Goal: Information Seeking & Learning: Learn about a topic

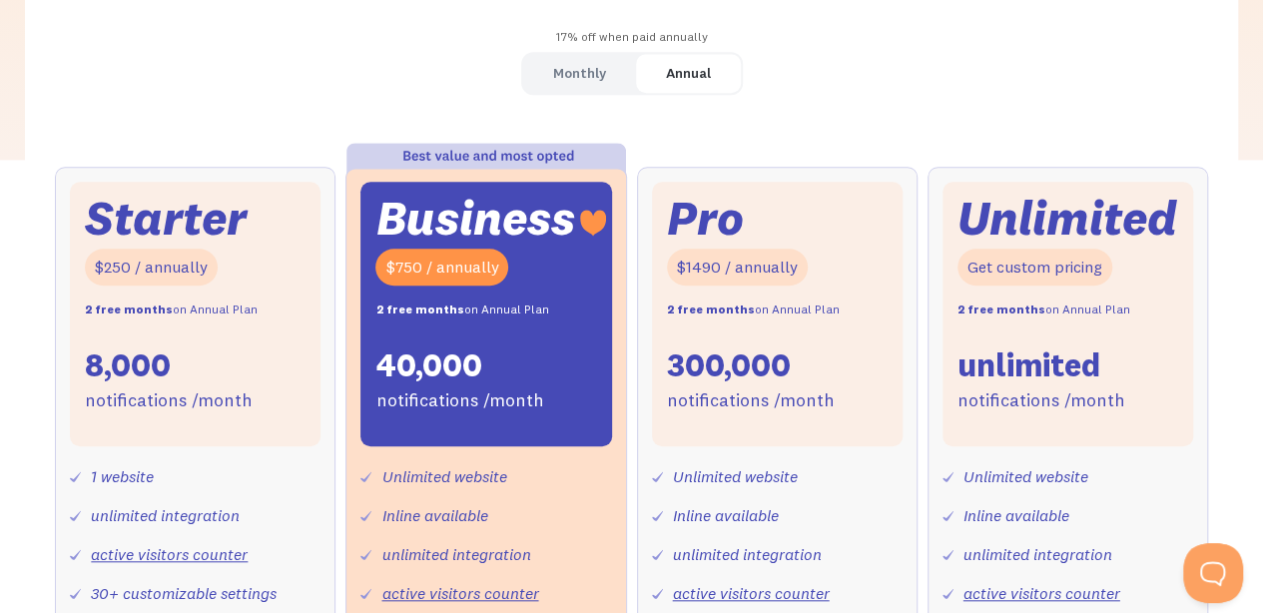
scroll to position [599, 0]
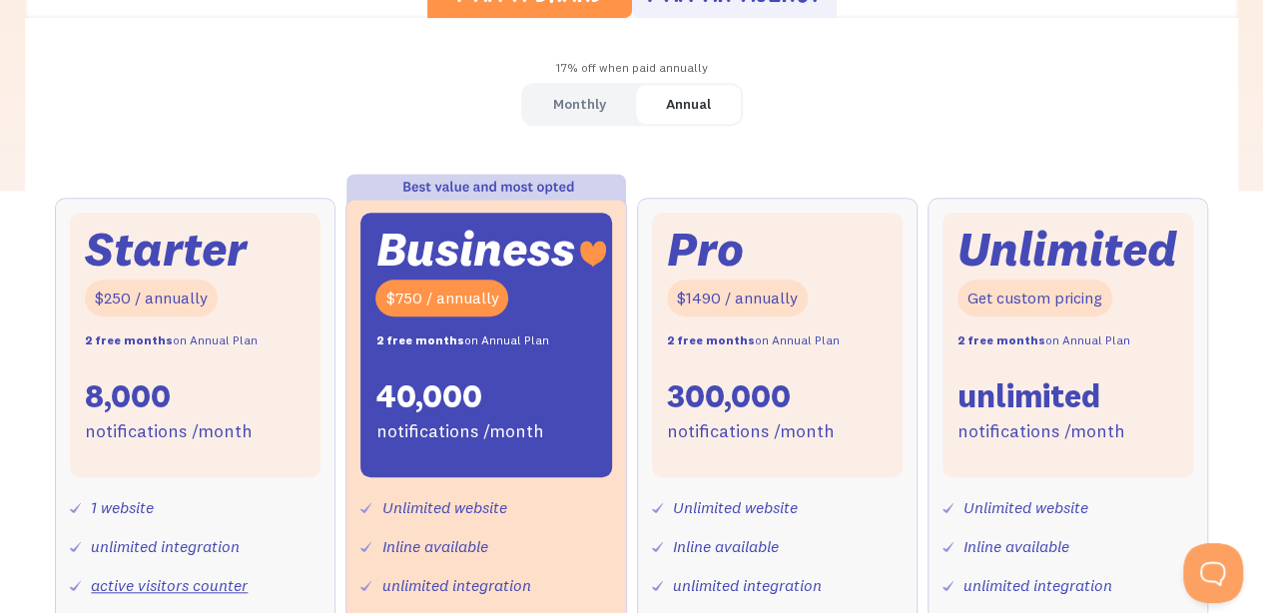
click at [591, 107] on ya-tr-span "Monthly" at bounding box center [579, 104] width 53 height 18
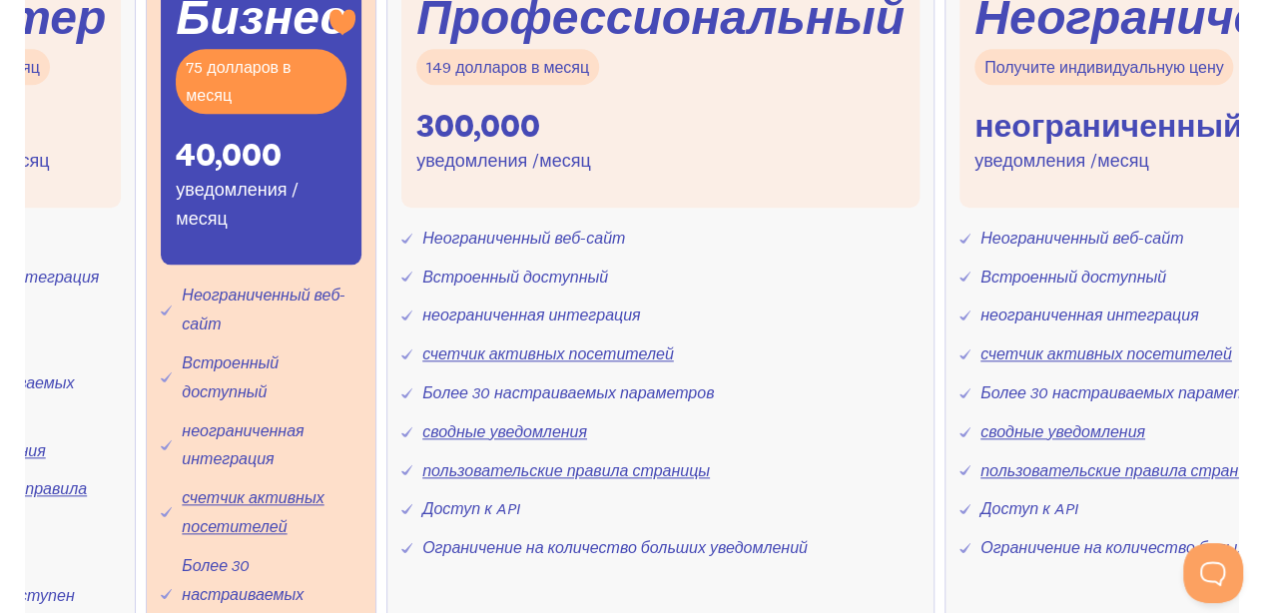
scroll to position [1034, 0]
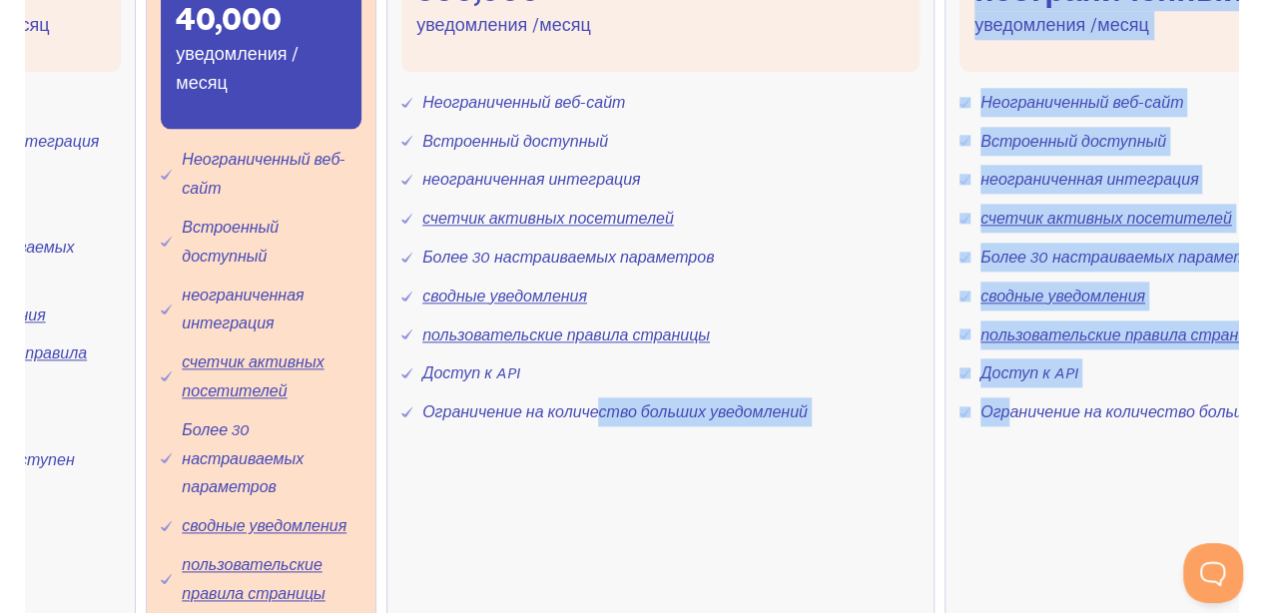
drag, startPoint x: 600, startPoint y: 537, endPoint x: 1008, endPoint y: 575, distance: 410.0
click at [1008, 575] on div "Стартер 25 долларов в месяц 8,000 уведомления /месяц 1 веб-сайт неограниченная …" at bounding box center [631, 400] width 1152 height 1141
click at [665, 564] on div "Профессиональный 149 долларов в месяц 300,000 уведомления /месяц Неограниченный…" at bounding box center [660, 380] width 548 height 1101
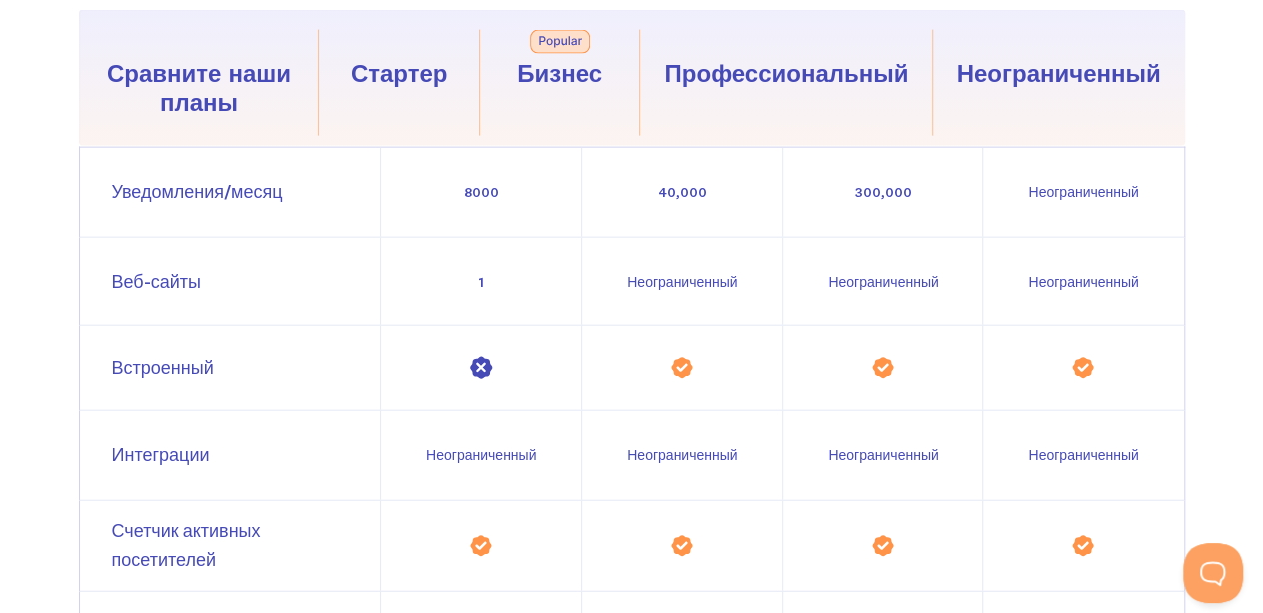
scroll to position [2208, 0]
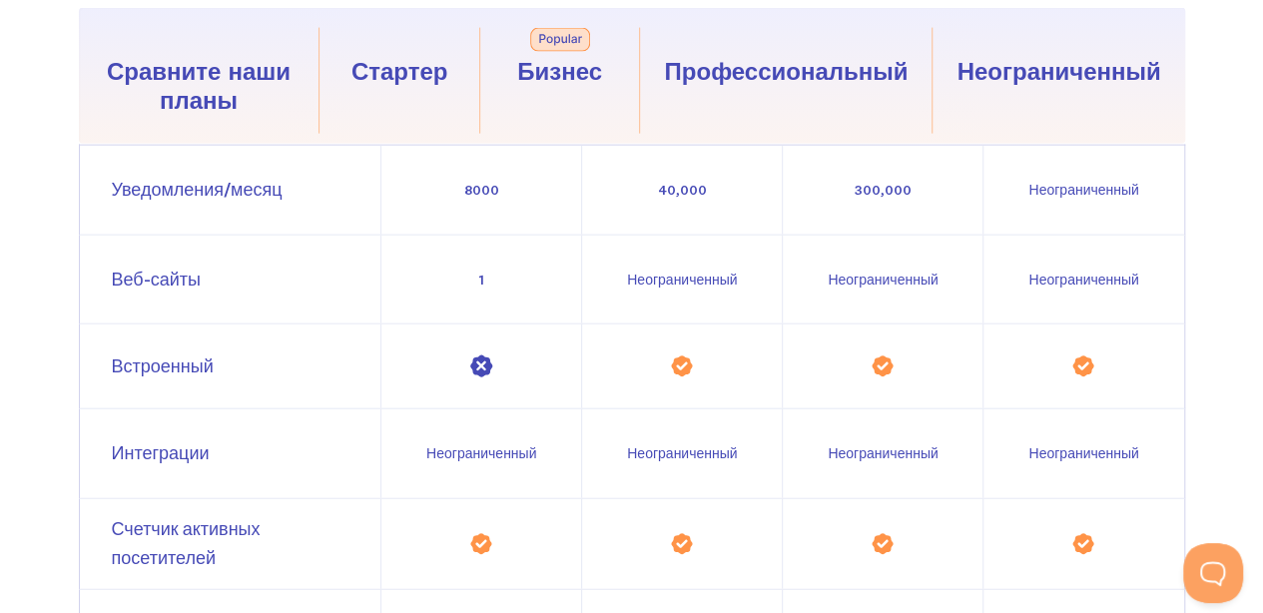
click at [104, 235] on div "Уведомления/месяц" at bounding box center [230, 190] width 301 height 89
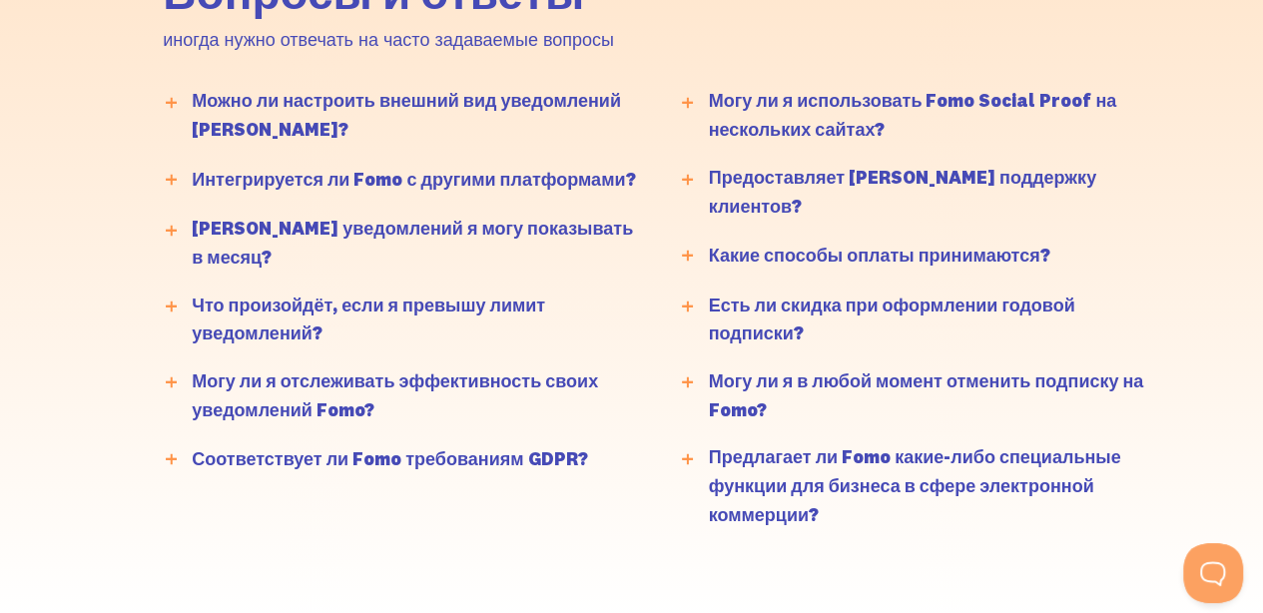
scroll to position [5506, 0]
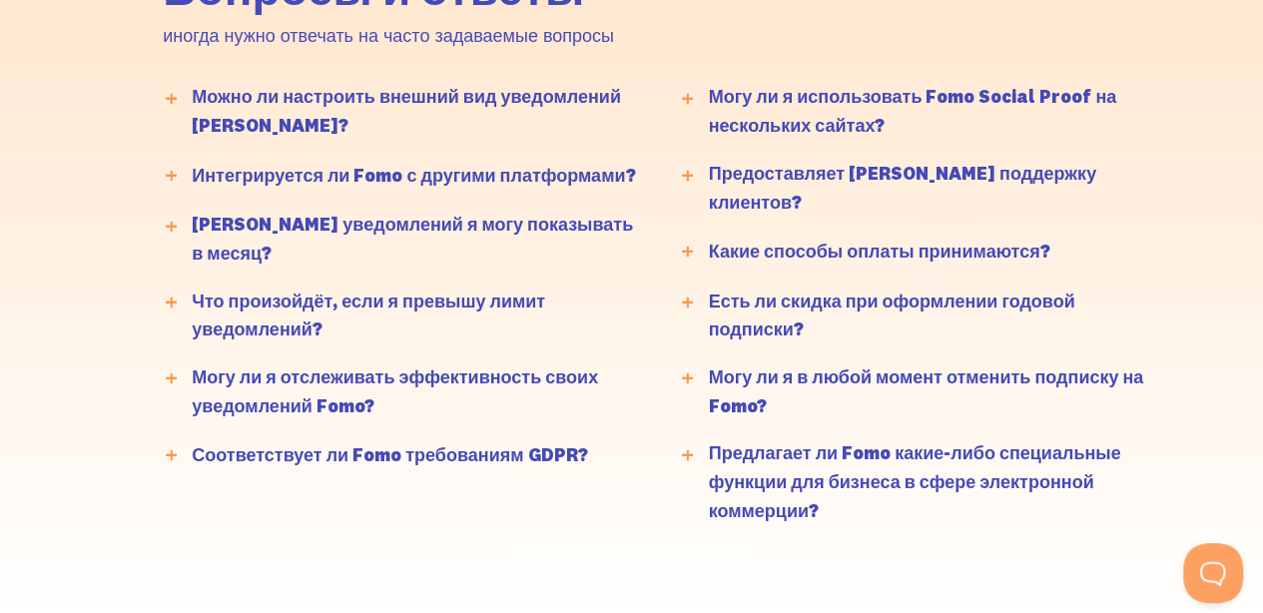
click at [174, 100] on icon at bounding box center [171, 98] width 11 height 3
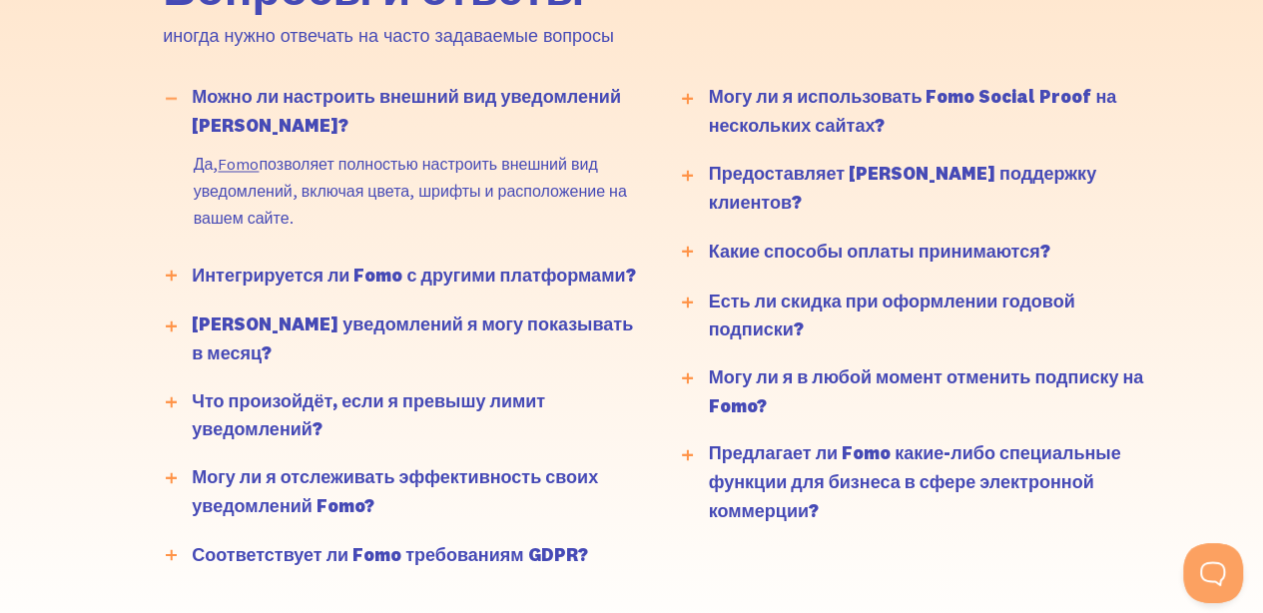
click at [174, 100] on icon at bounding box center [171, 98] width 11 height 3
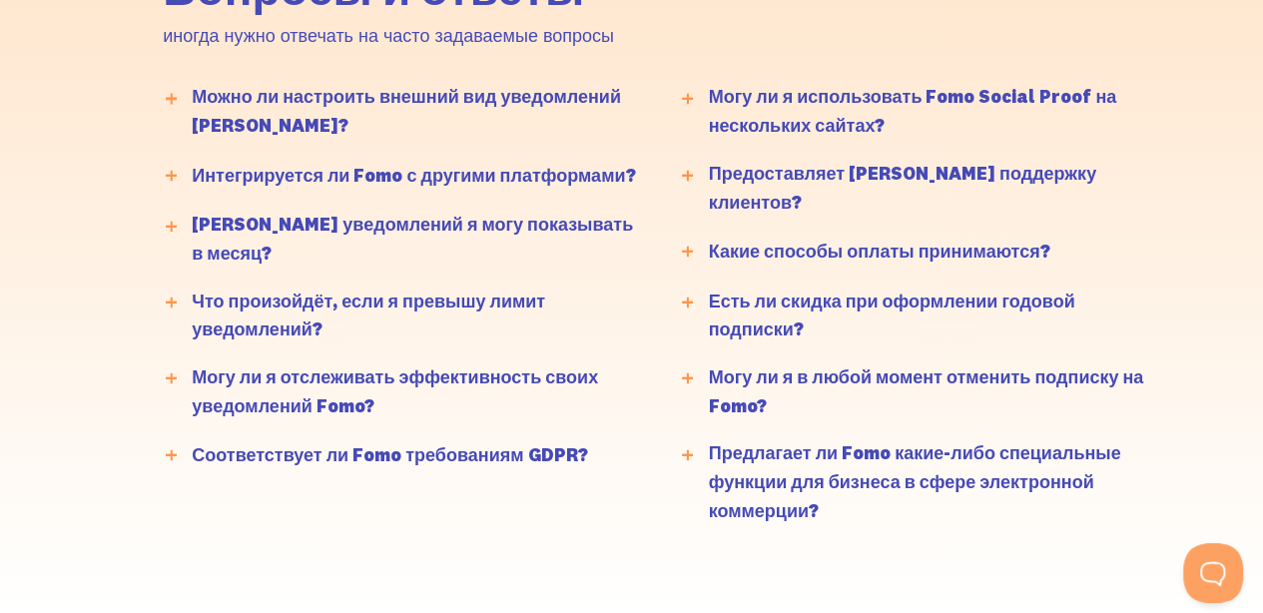
click at [174, 242] on div at bounding box center [171, 226] width 32 height 32
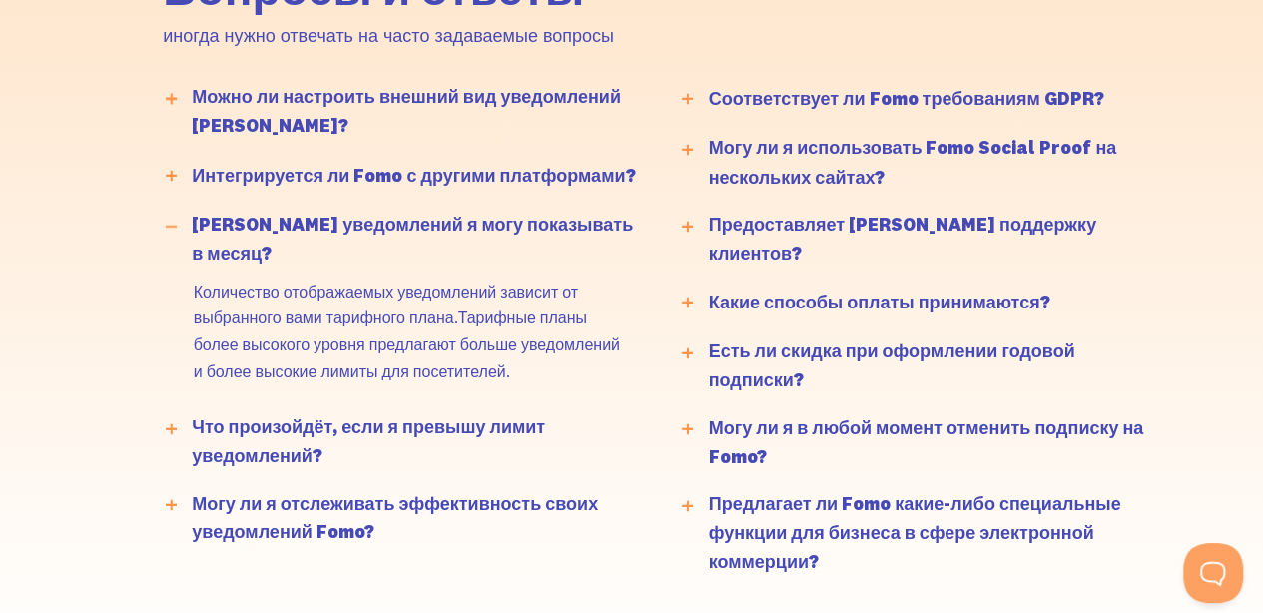
click at [174, 242] on div at bounding box center [171, 226] width 32 height 32
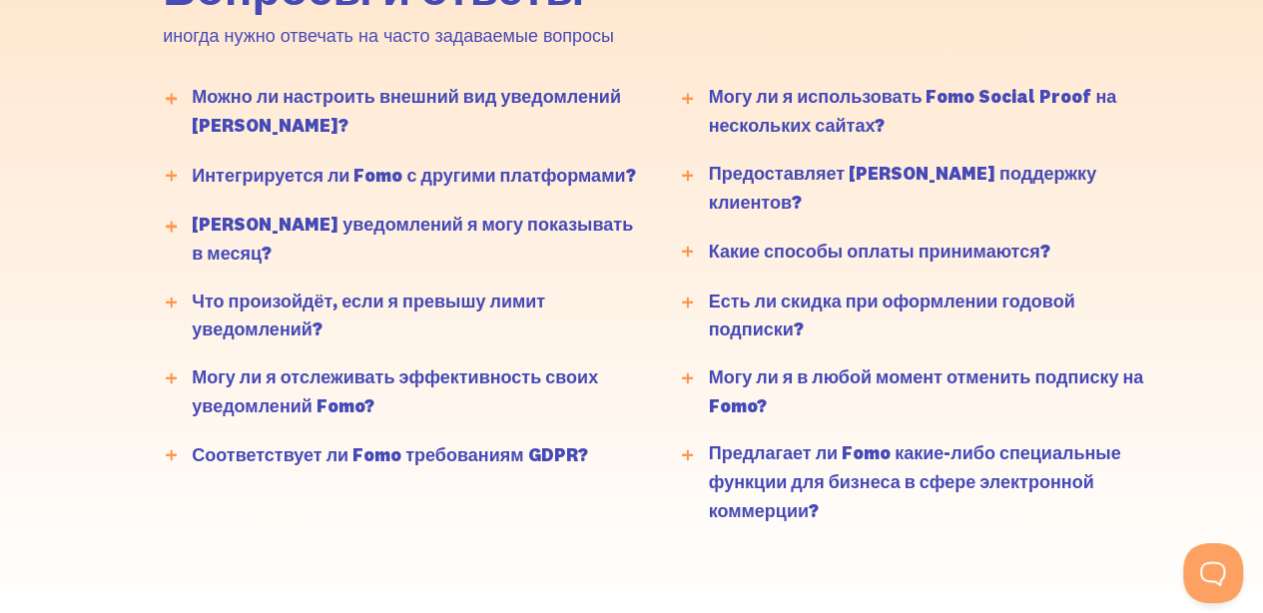
click at [172, 318] on div at bounding box center [171, 302] width 32 height 32
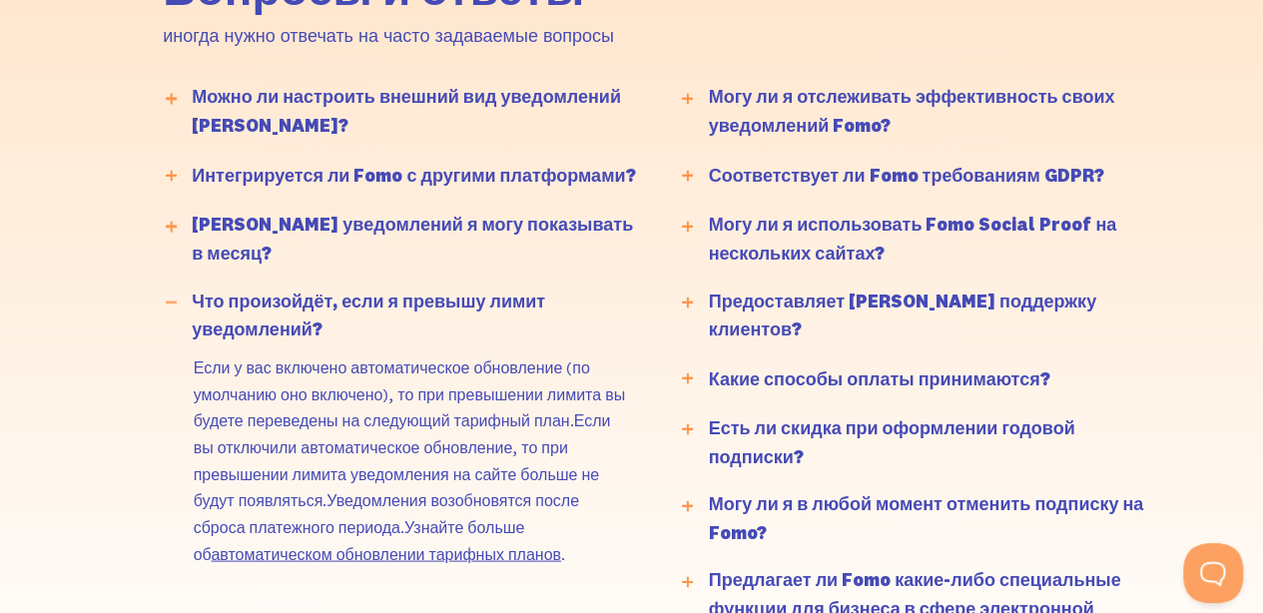
click at [172, 318] on div at bounding box center [171, 302] width 32 height 32
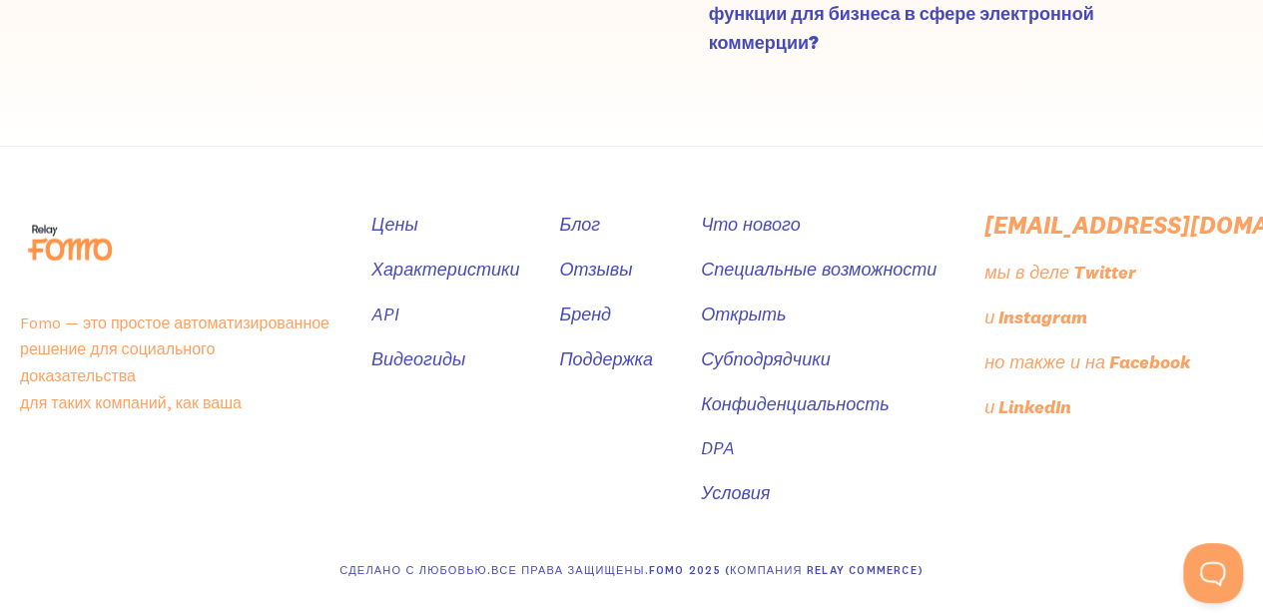
scroll to position [6009, 0]
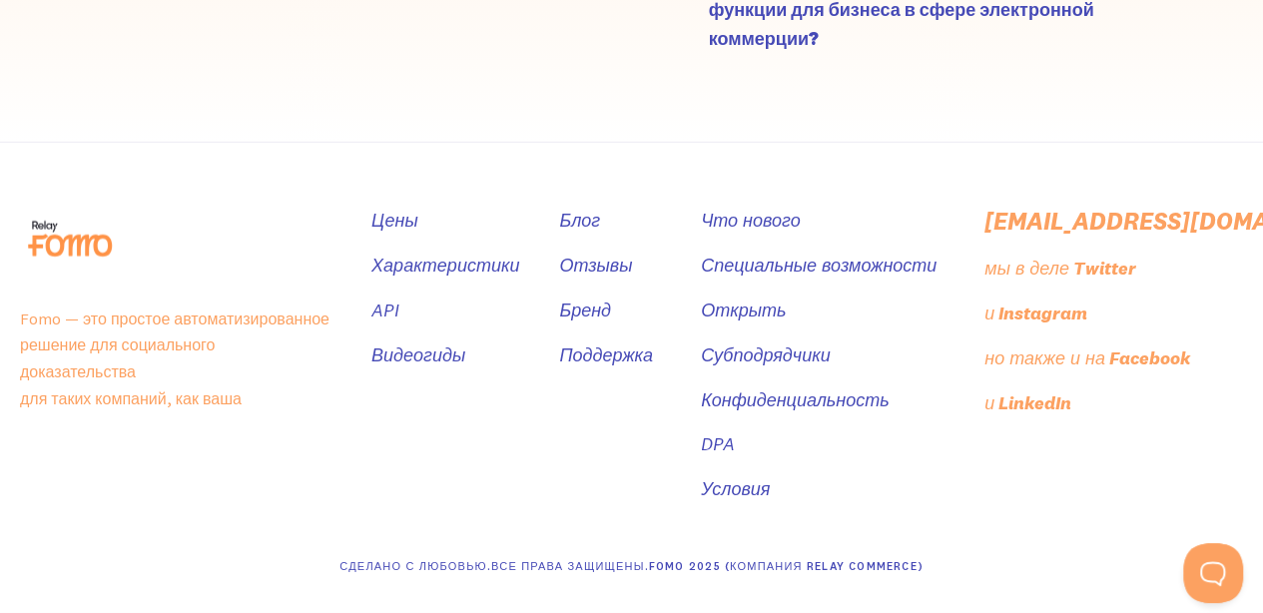
click at [492, 407] on div "Цены Характеристики API Видеогиды Блог Отзывы Бренд Поддержка Что нового Специа…" at bounding box center [873, 363] width 1005 height 313
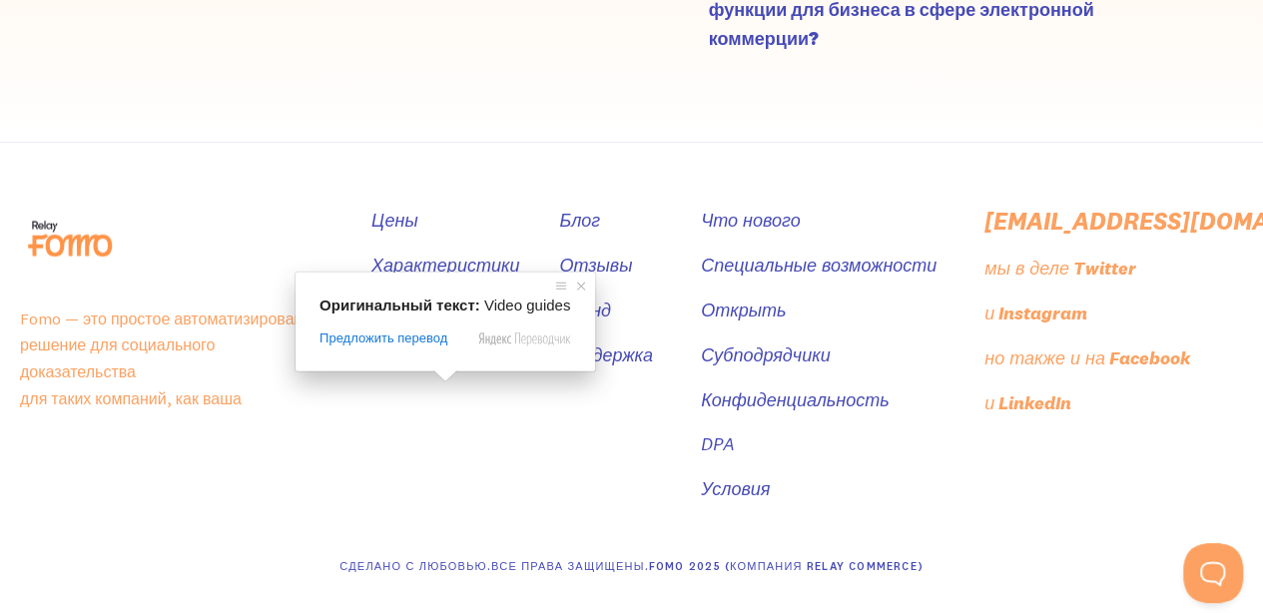
click at [443, 364] on ya-tr-span "Видеогиды" at bounding box center [420, 354] width 94 height 23
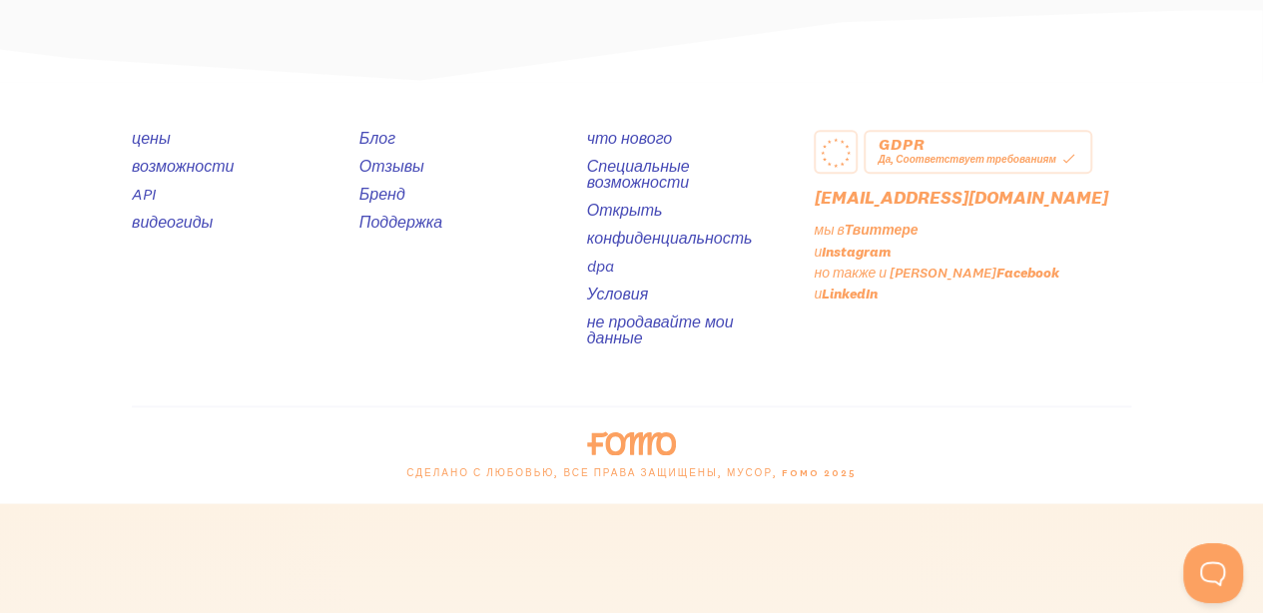
scroll to position [4559, 0]
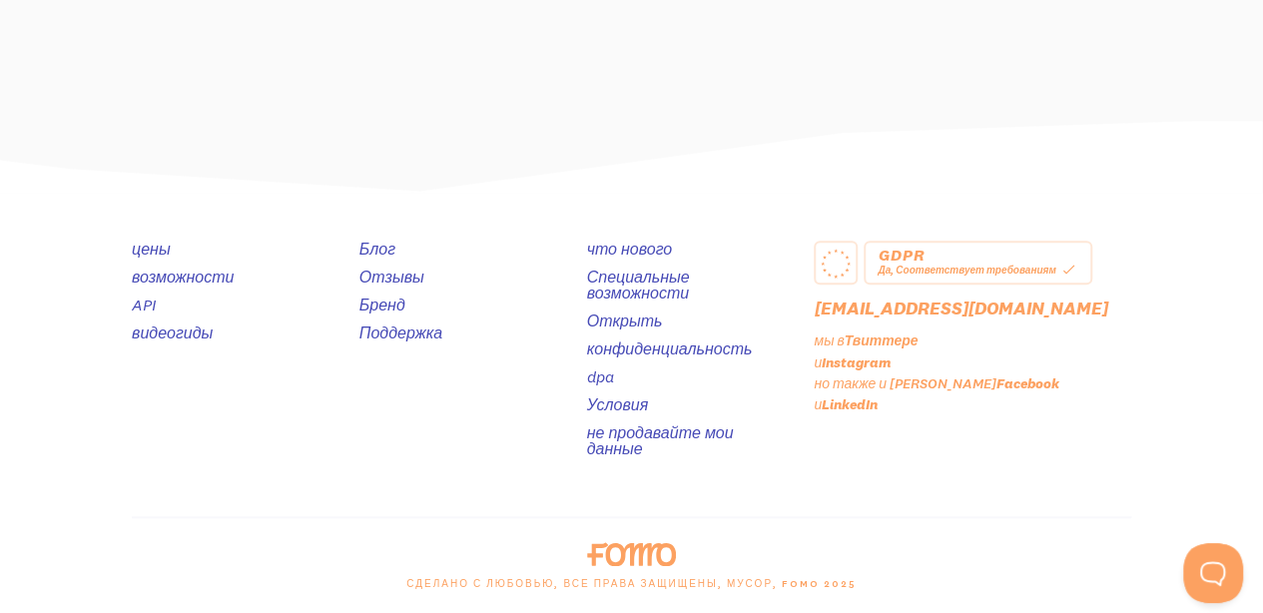
click at [411, 463] on div "Блог Отзывы Бренд Поддержка" at bounding box center [461, 355] width 228 height 228
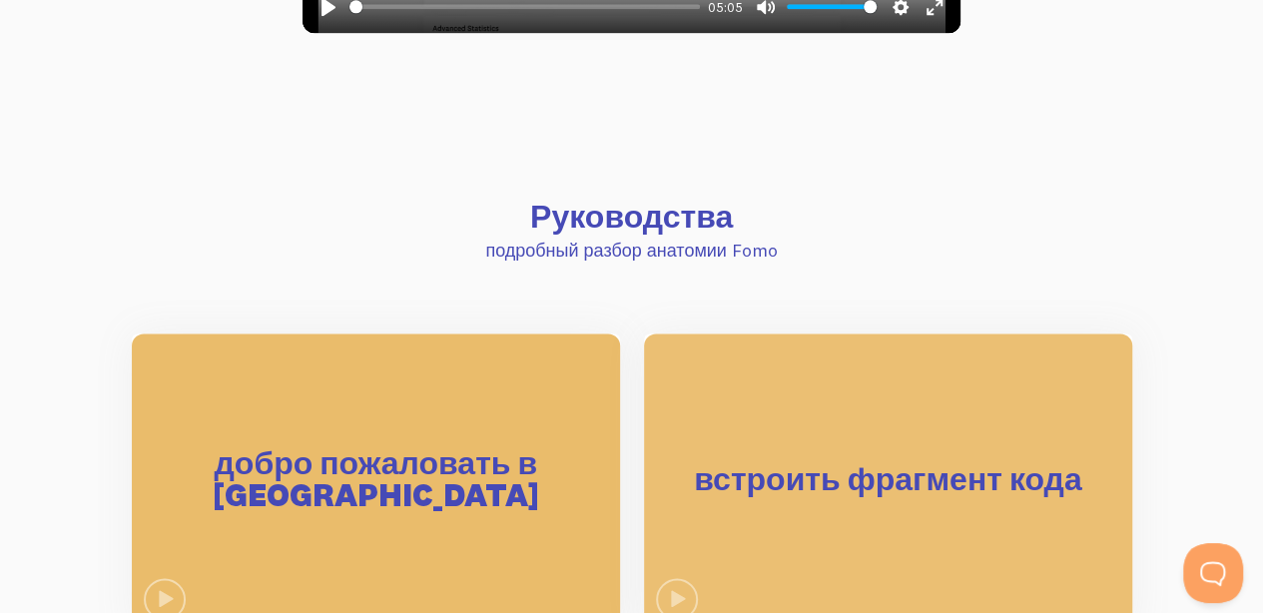
scroll to position [666, 0]
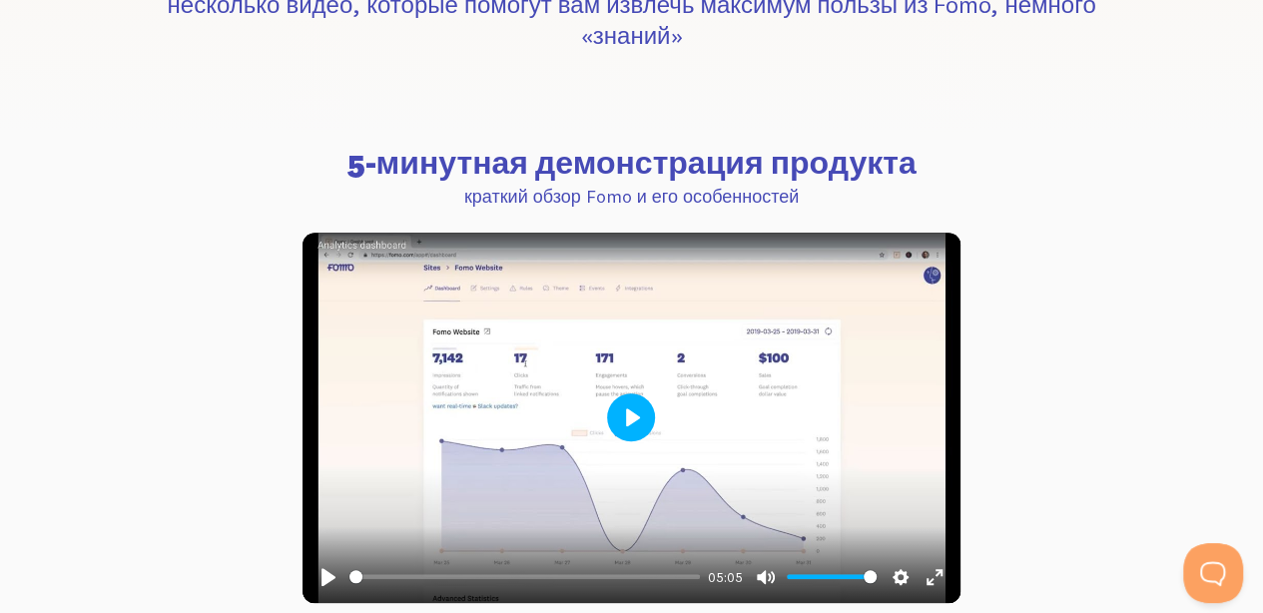
click at [631, 408] on button "Воспроизвести" at bounding box center [631, 417] width 48 height 48
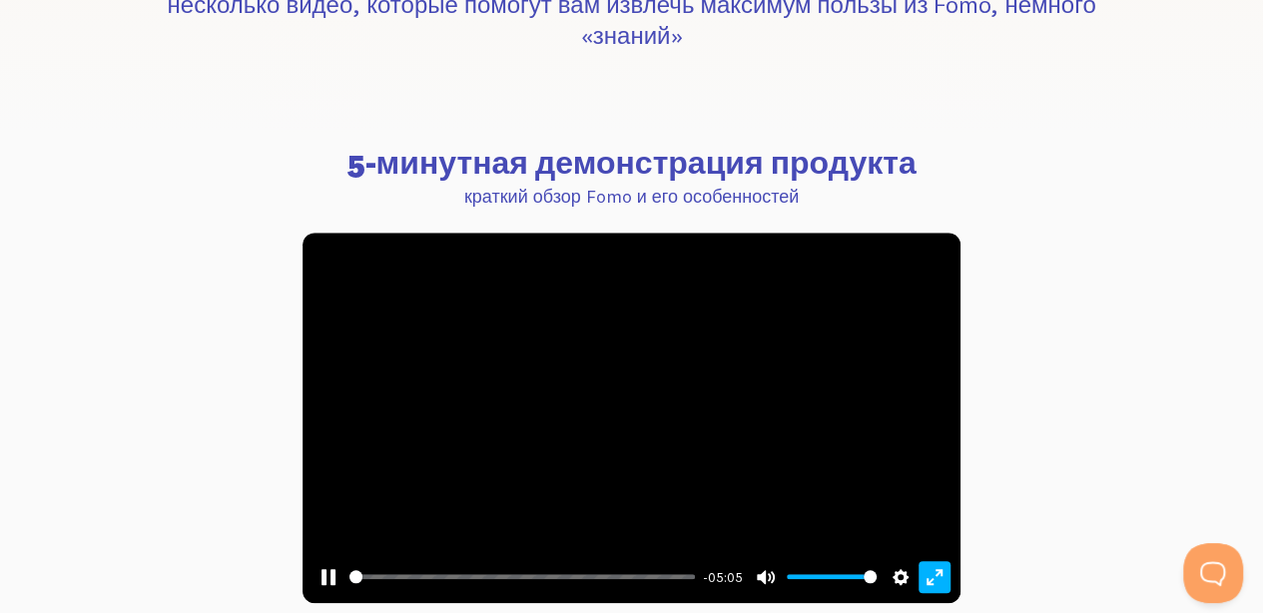
click at [941, 575] on button "Выход из полноэкранного режима Вход в полноэкранный режим" at bounding box center [934, 577] width 32 height 32
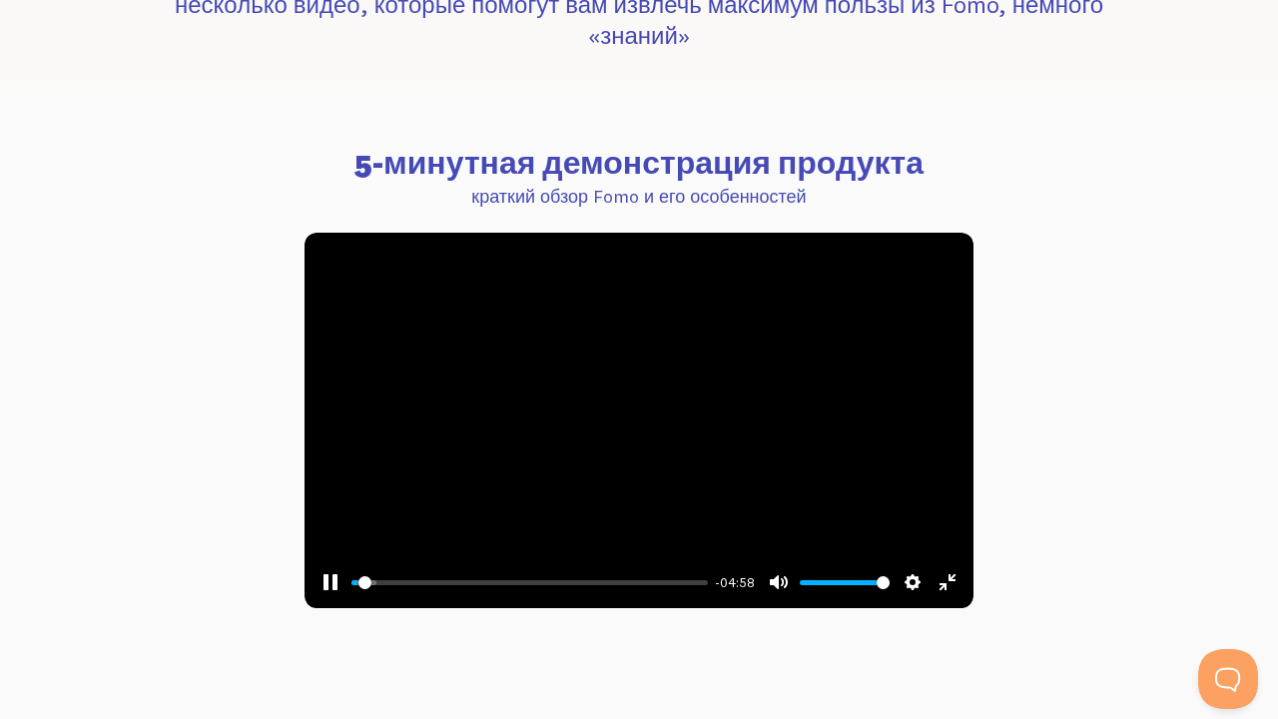
type input "1.89"
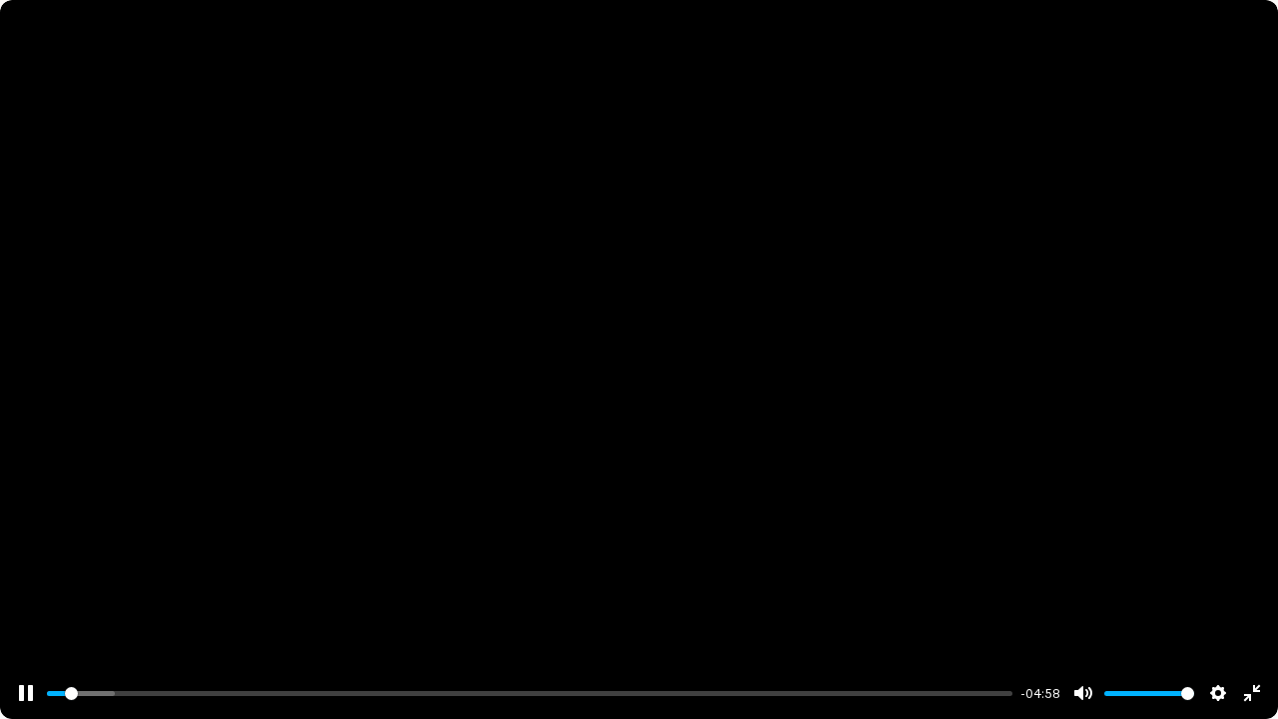
type input "0.35"
type input "1.94"
type input "0.35"
click at [1138, 612] on input "Объем" at bounding box center [1149, 693] width 90 height 19
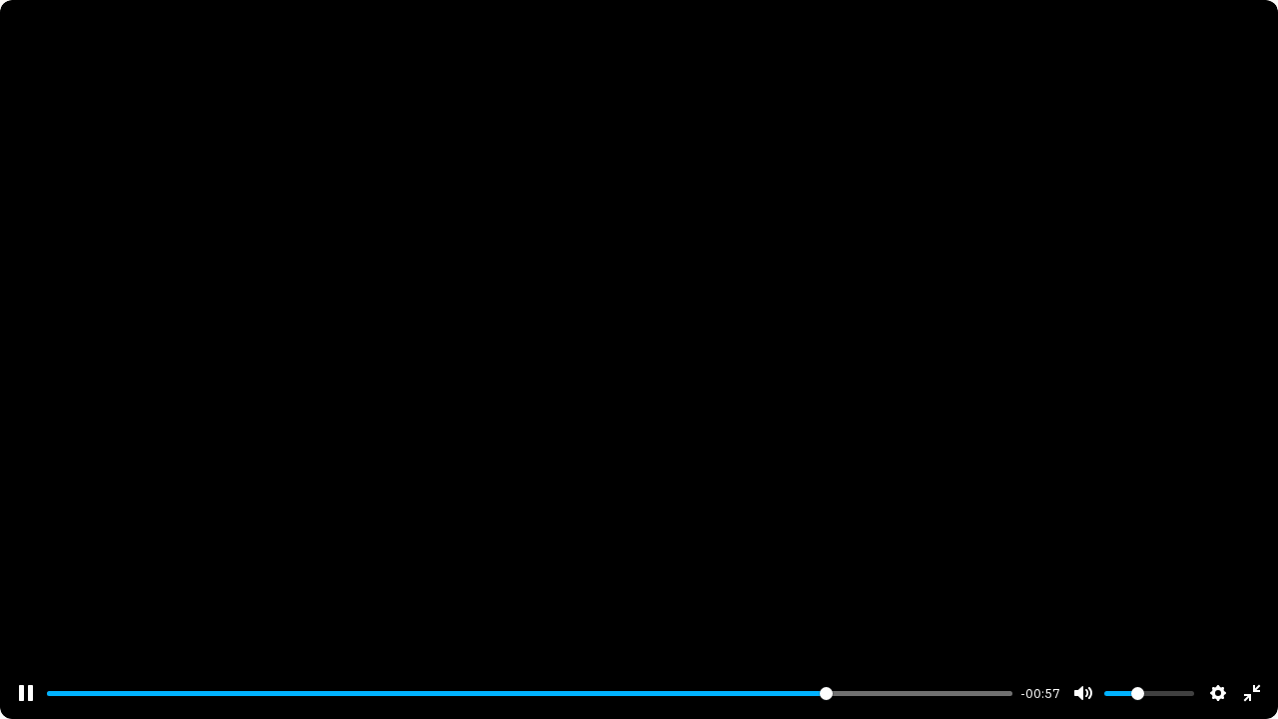
click at [1155, 453] on div at bounding box center [639, 359] width 1278 height 719
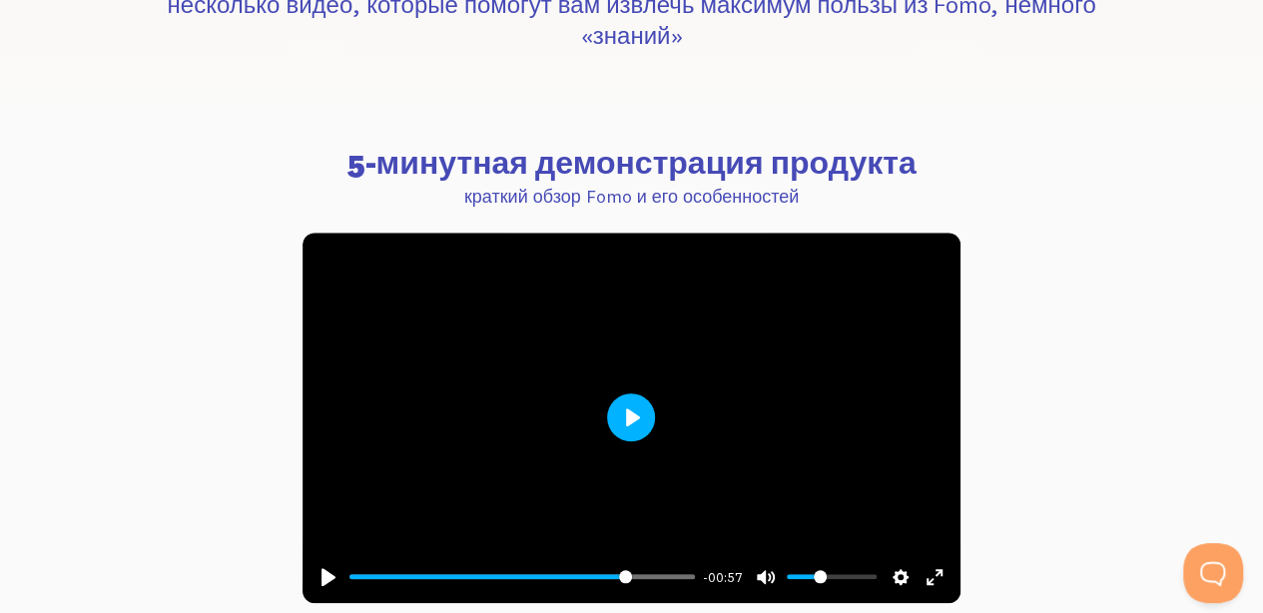
click at [631, 397] on button "Воспроизвести" at bounding box center [631, 417] width 48 height 48
click at [940, 575] on button "Выход из полноэкранного режима Вход в полноэкранный режим" at bounding box center [934, 577] width 32 height 32
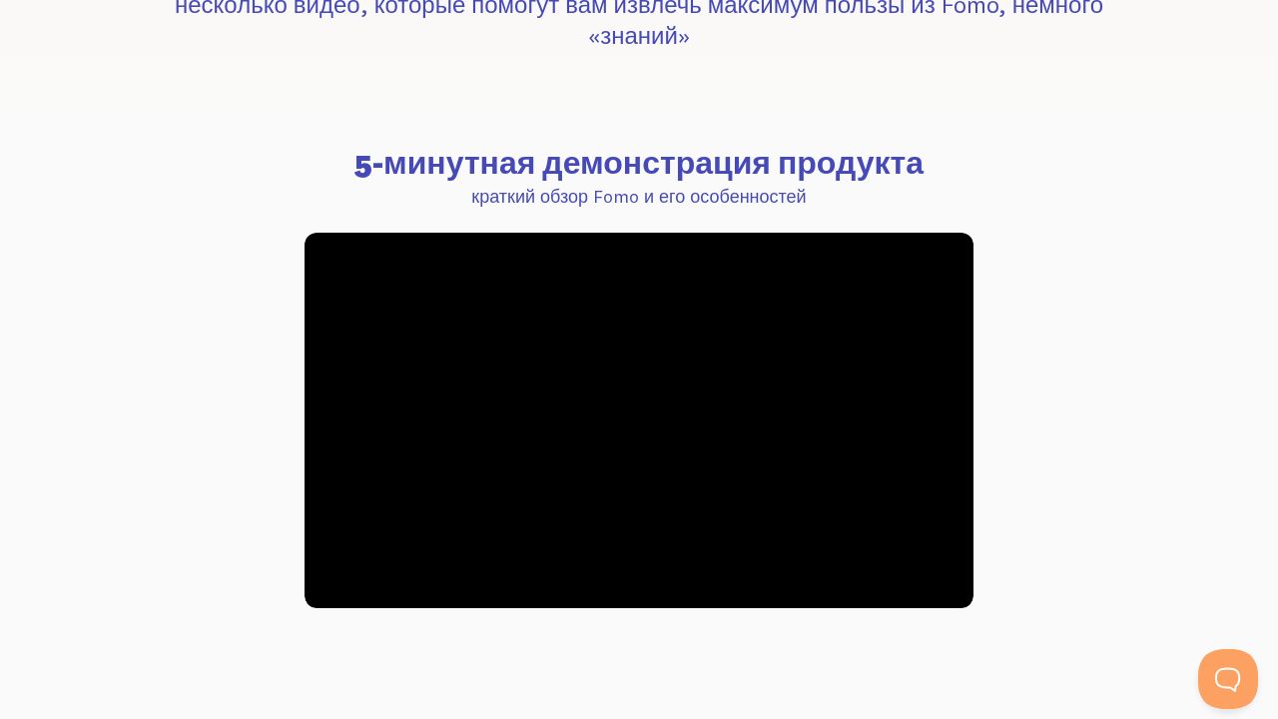
type input "99.99"
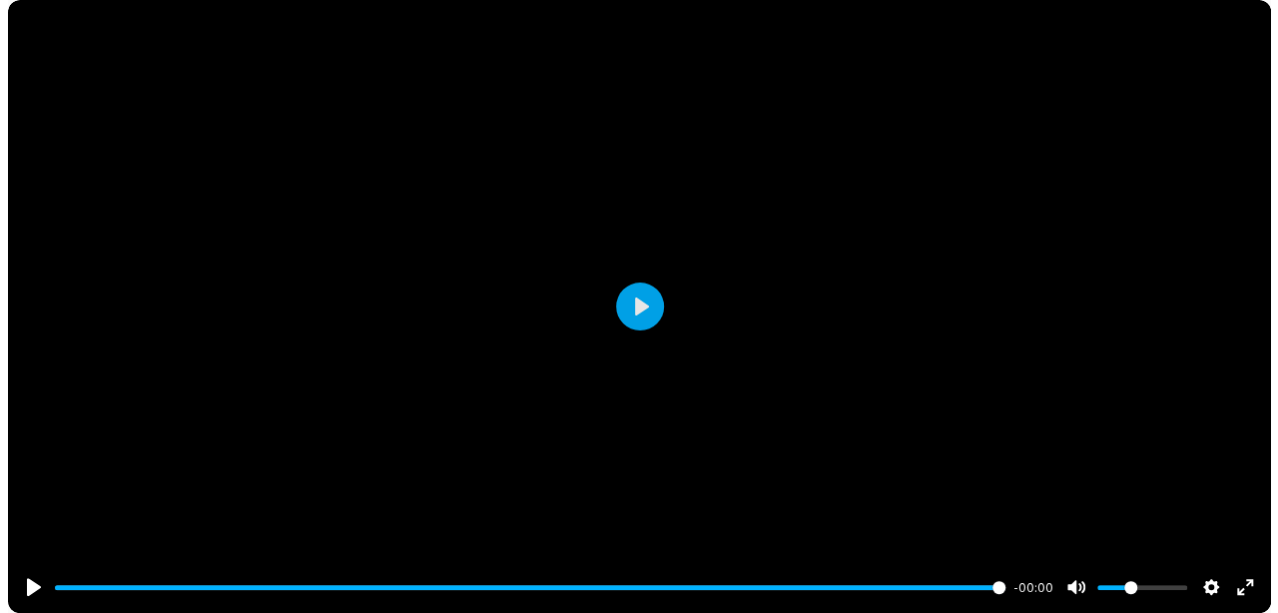
scroll to position [2685, 0]
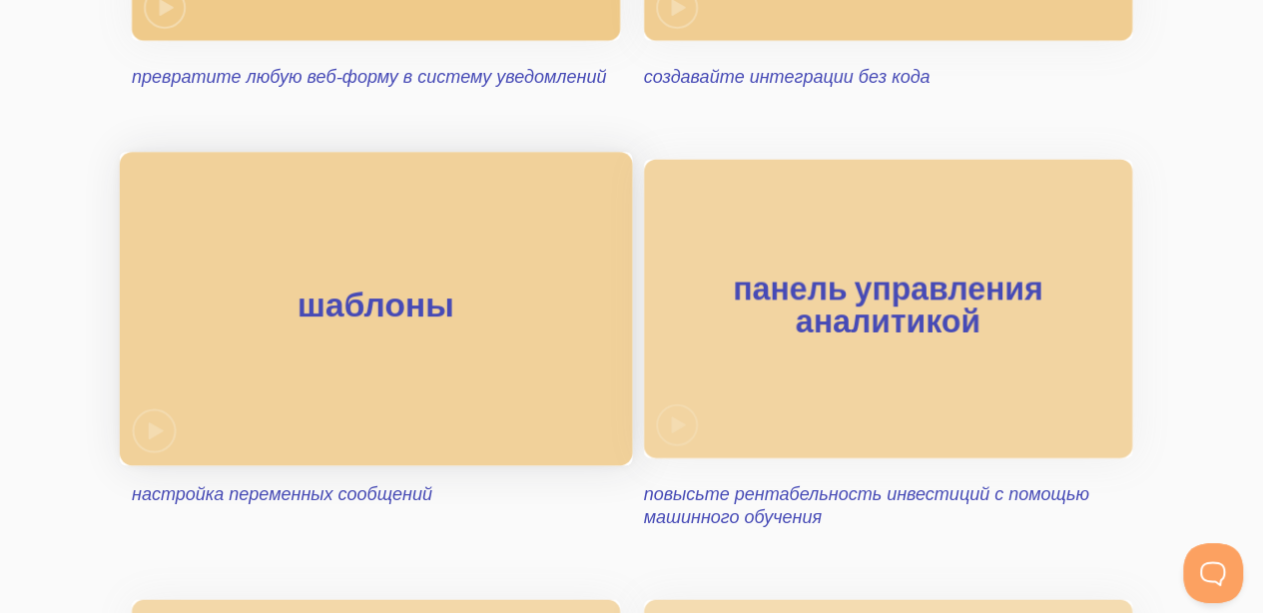
click at [354, 353] on div "шаблоны" at bounding box center [376, 308] width 512 height 313
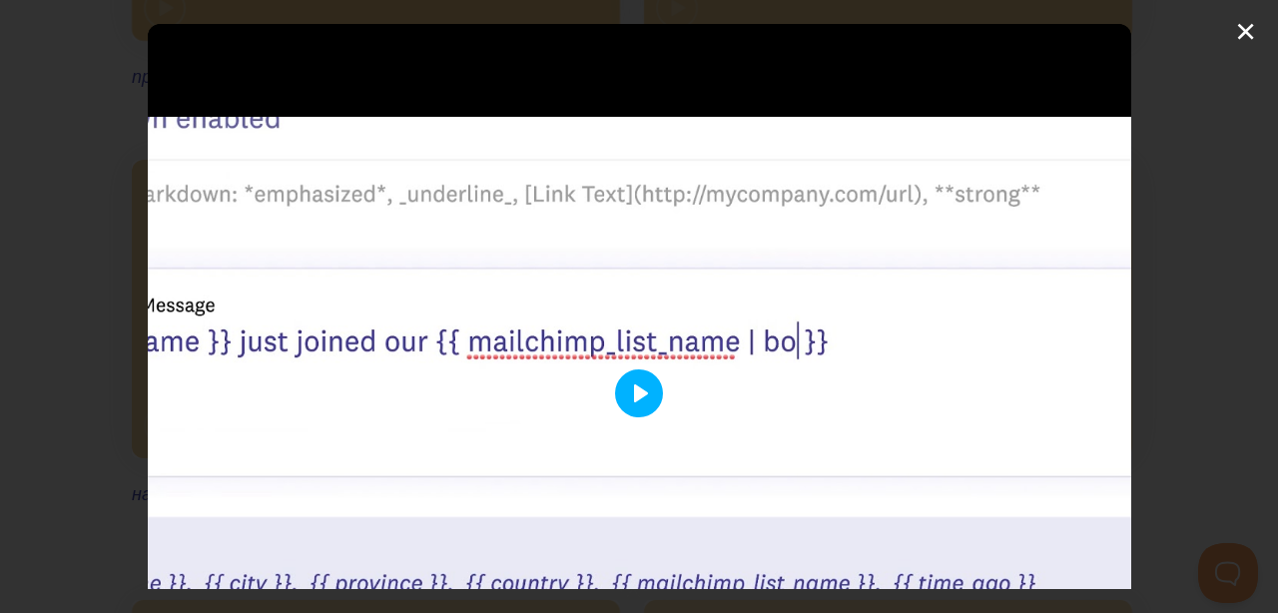
click at [639, 385] on button "Воспроизвести" at bounding box center [639, 393] width 48 height 48
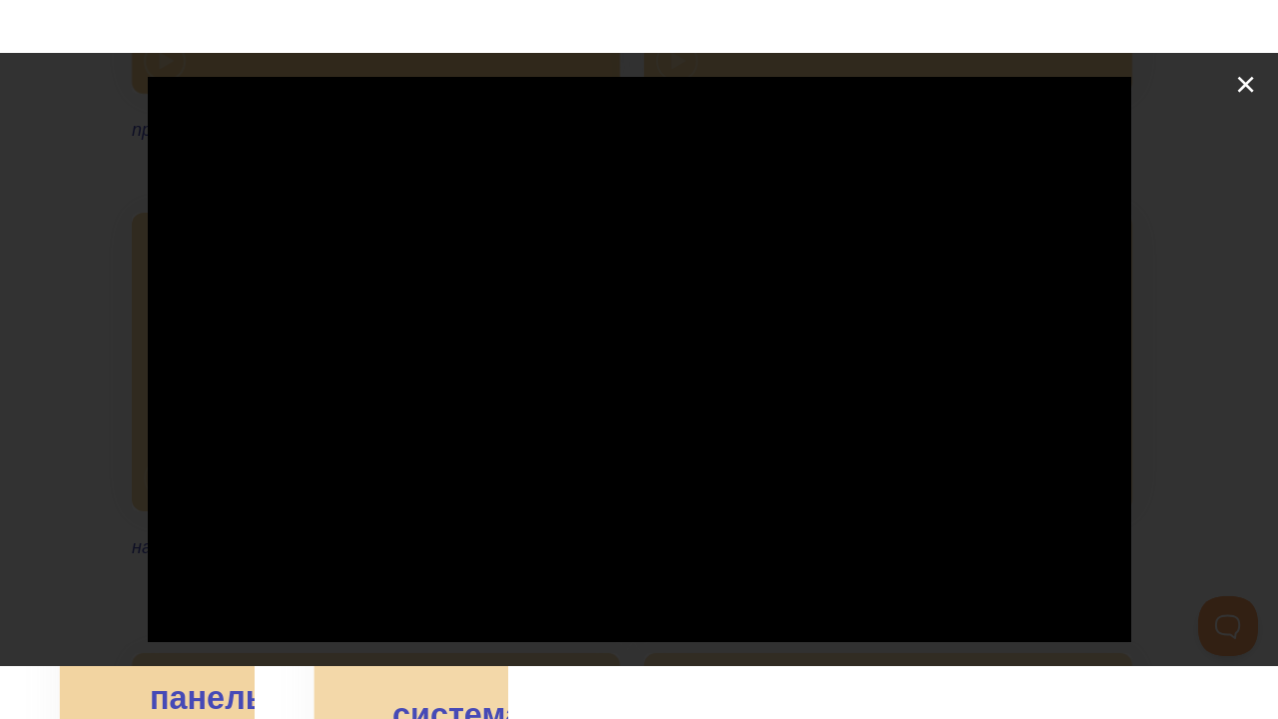
scroll to position [162, 0]
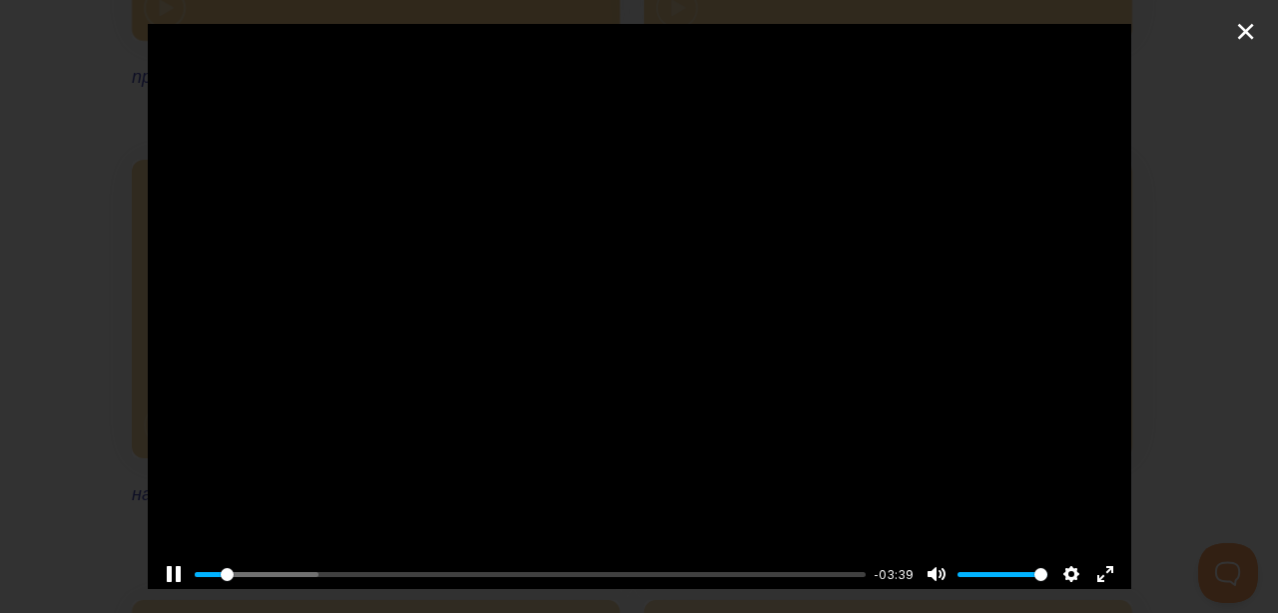
click at [827, 335] on div at bounding box center [640, 231] width 984 height 738
click at [1091, 565] on button "Выход из полноэкранного режима Вход в полноэкранный режим" at bounding box center [1105, 574] width 32 height 32
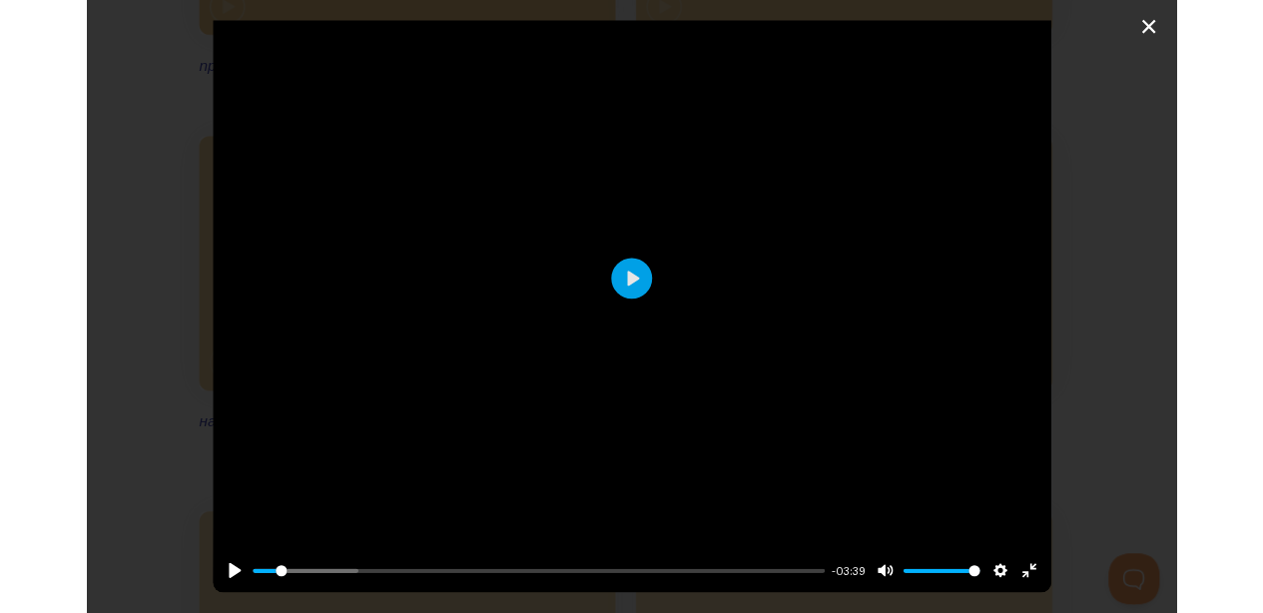
scroll to position [14, 0]
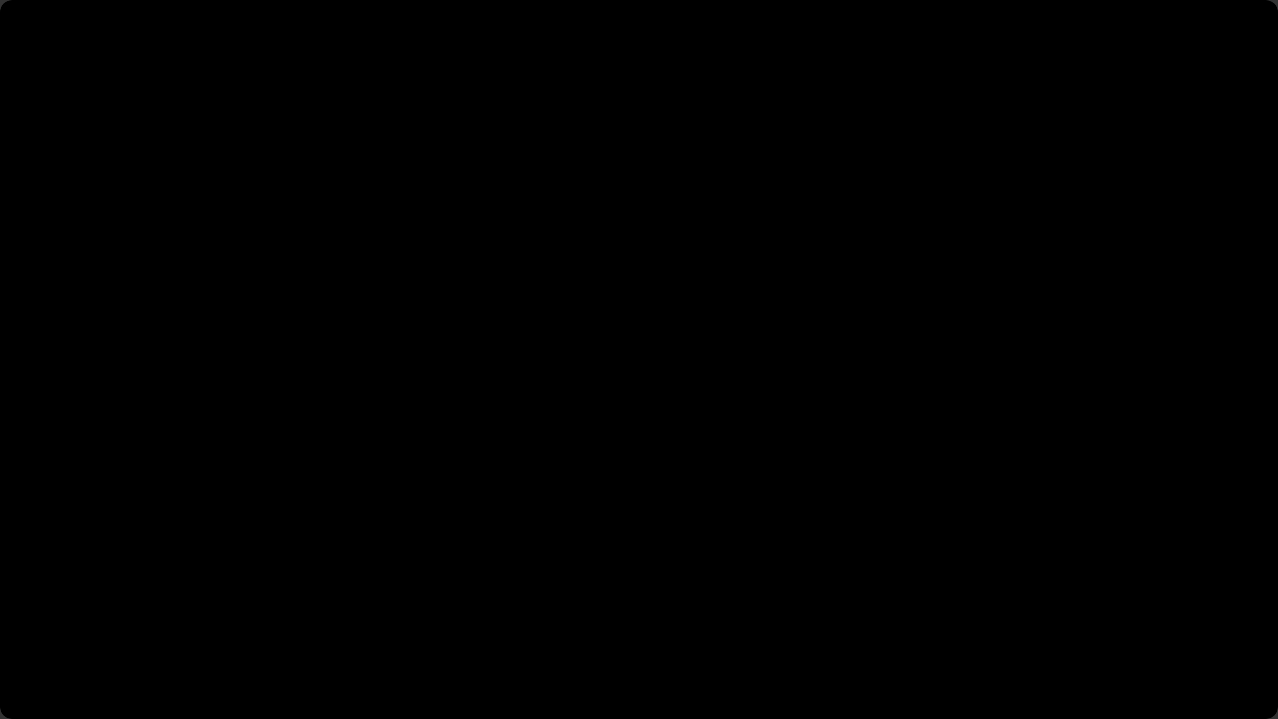
click at [809, 451] on div at bounding box center [639, 359] width 1278 height 719
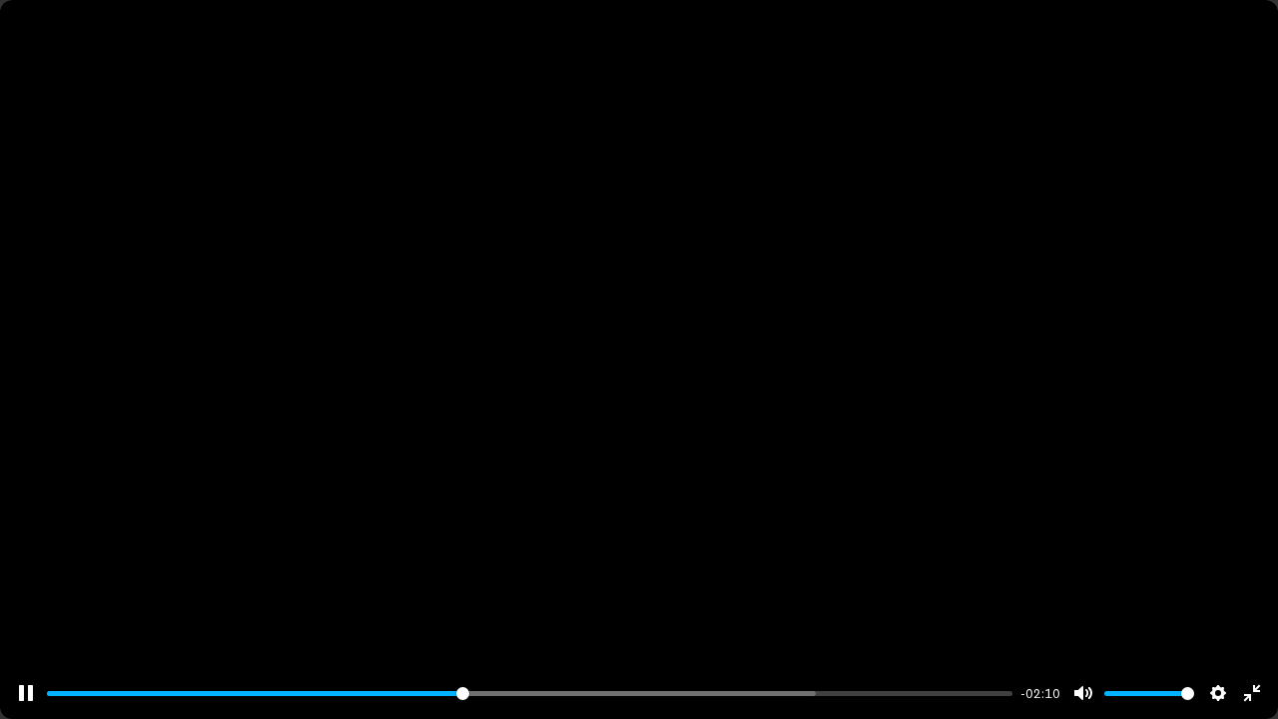
type input "42.99"
click at [669, 289] on div at bounding box center [639, 359] width 1278 height 719
click at [1148, 612] on input "Объем" at bounding box center [1149, 693] width 90 height 19
type input "0.25"
click at [1128, 612] on input "Объем" at bounding box center [1149, 693] width 90 height 19
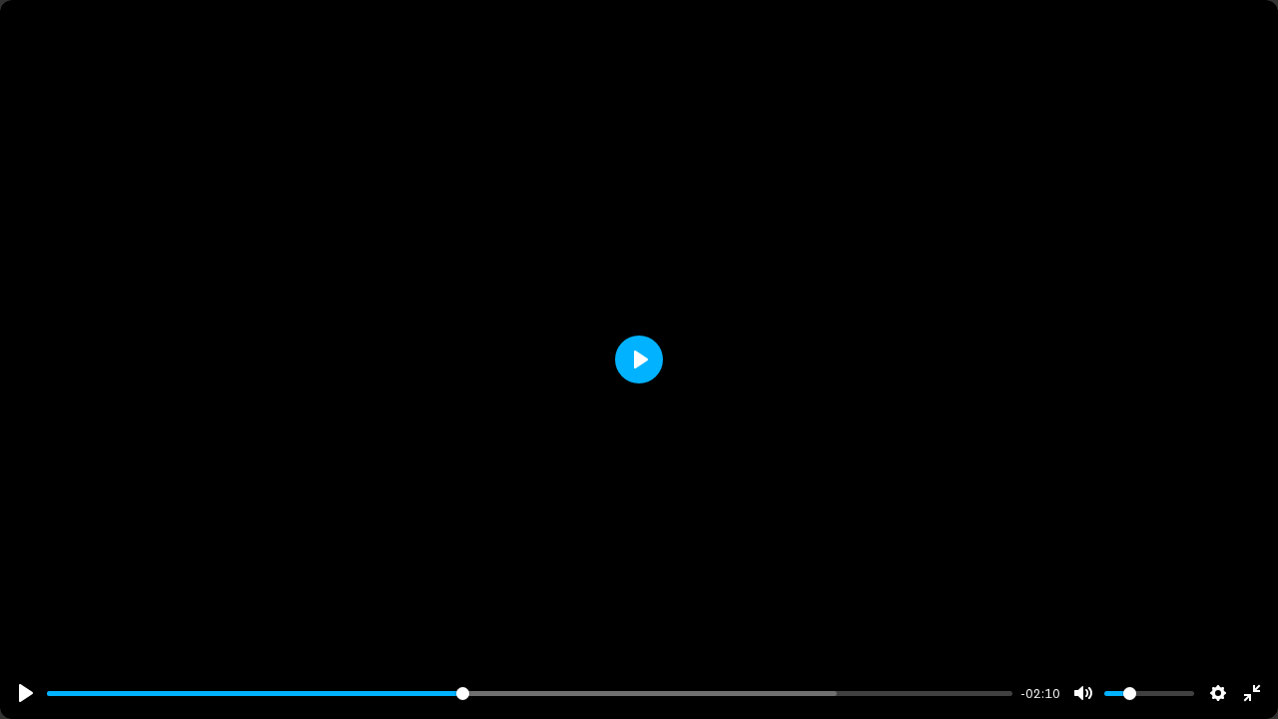
click at [626, 365] on button "Воспроизвести" at bounding box center [639, 359] width 48 height 48
click at [625, 365] on div at bounding box center [639, 359] width 1278 height 719
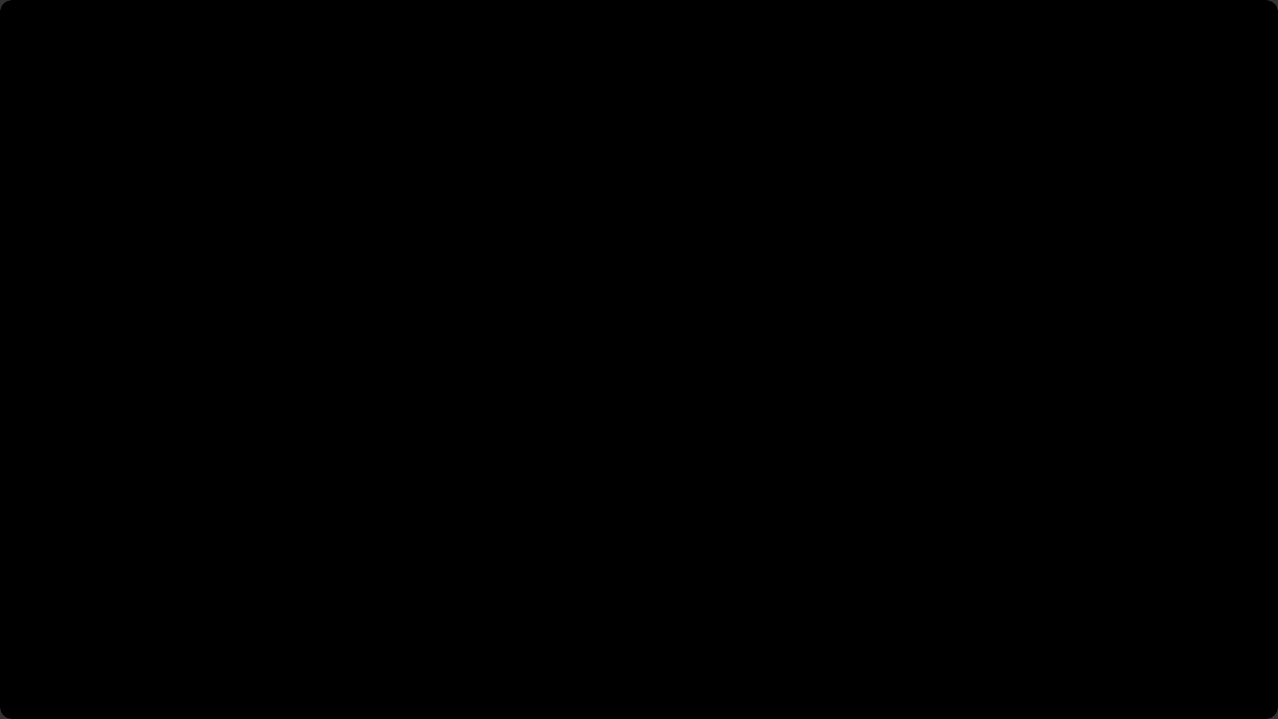
type input "100"
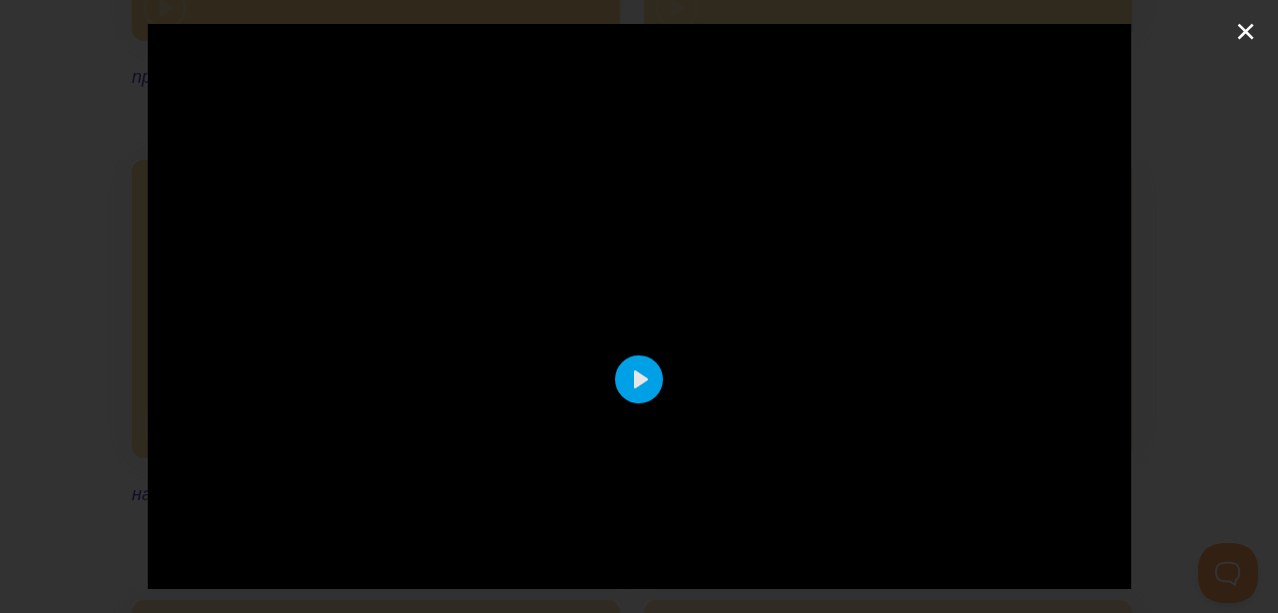
click at [1250, 32] on div "Приостановить воспроизведение % buffered 00:00 00:00 Включить звук Выключить зв…" at bounding box center [639, 306] width 1278 height 613
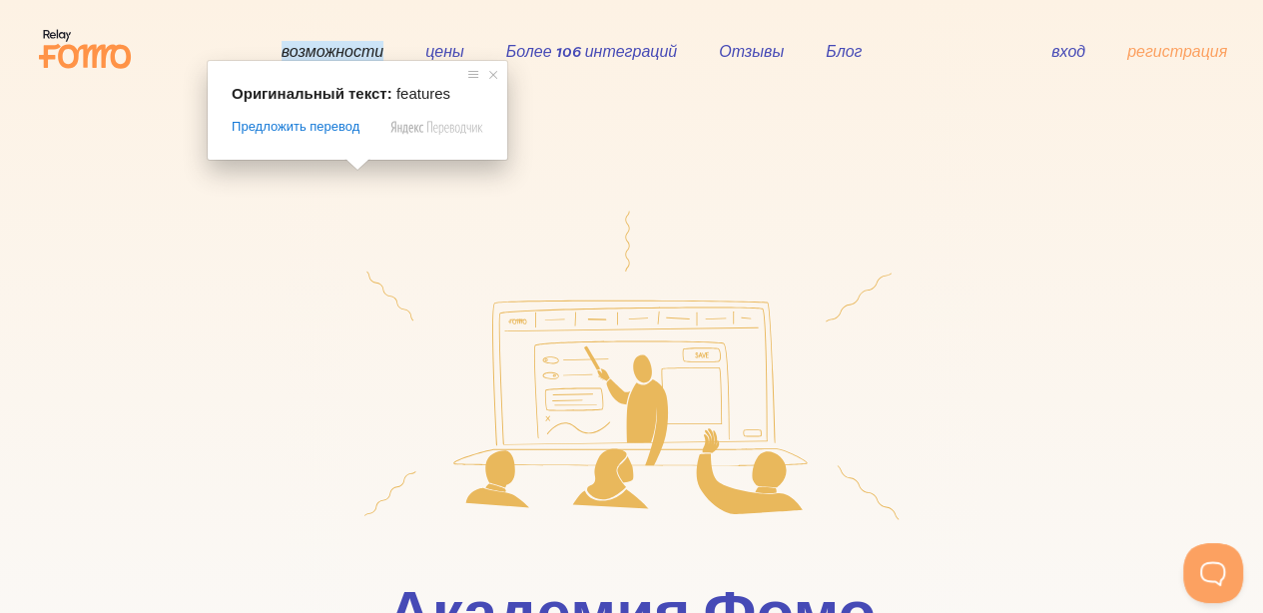
click at [349, 47] on ya-tr-span "возможности" at bounding box center [332, 51] width 102 height 20
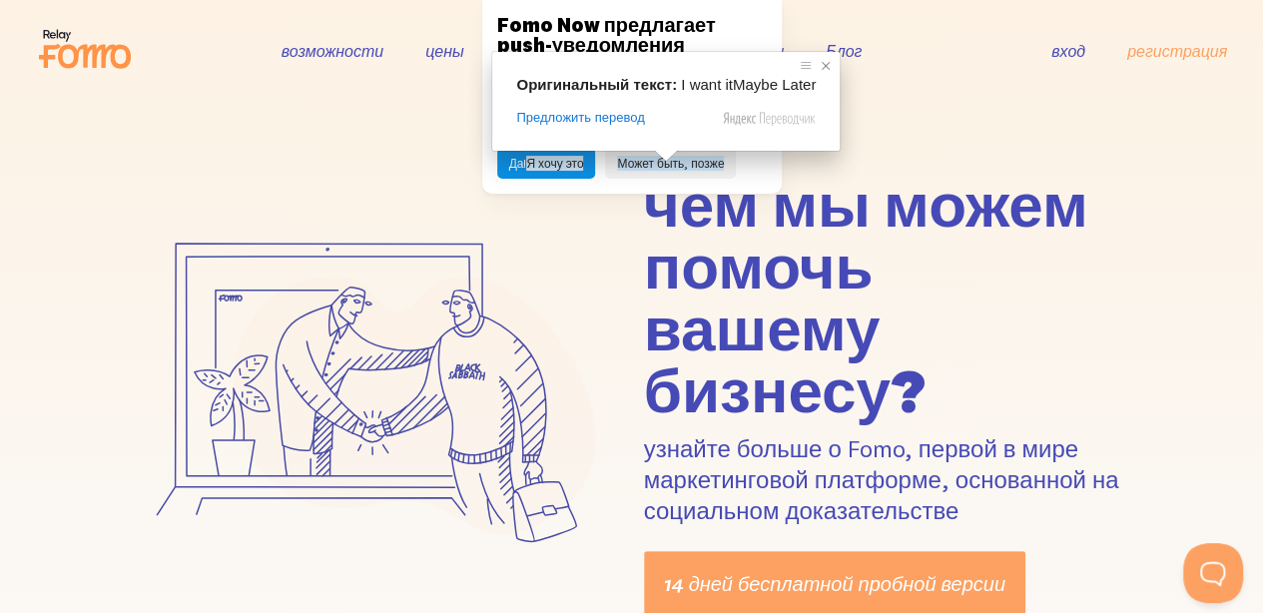
click at [819, 70] on span at bounding box center [826, 66] width 20 height 20
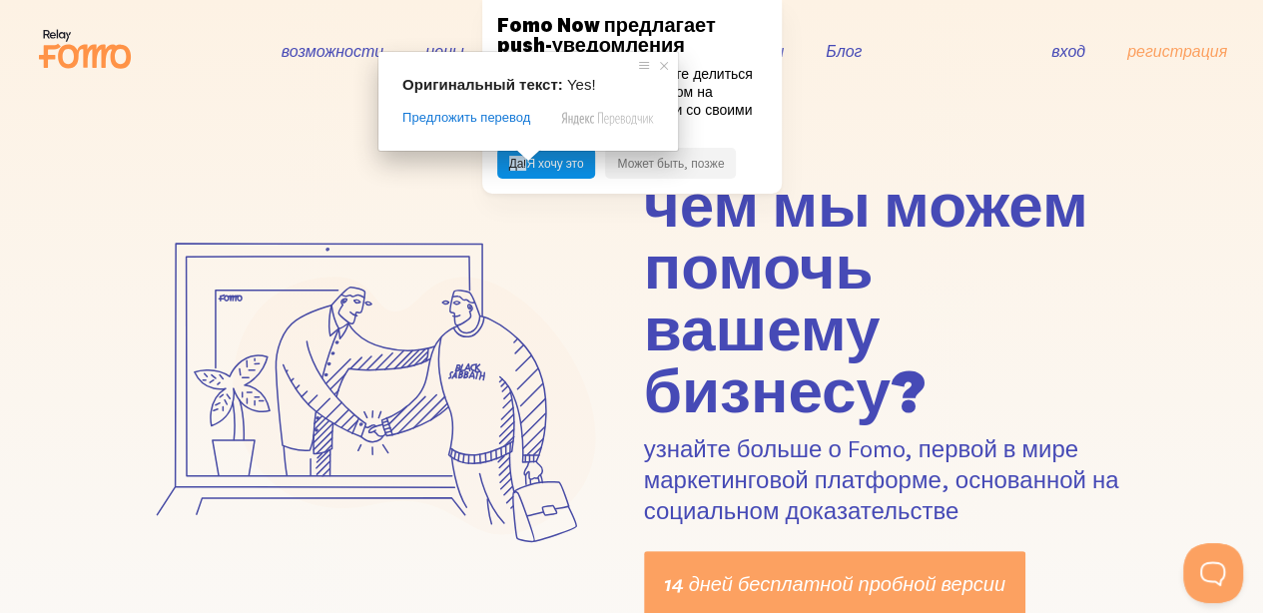
click at [511, 162] on ya-tr-span "Да!" at bounding box center [518, 163] width 18 height 15
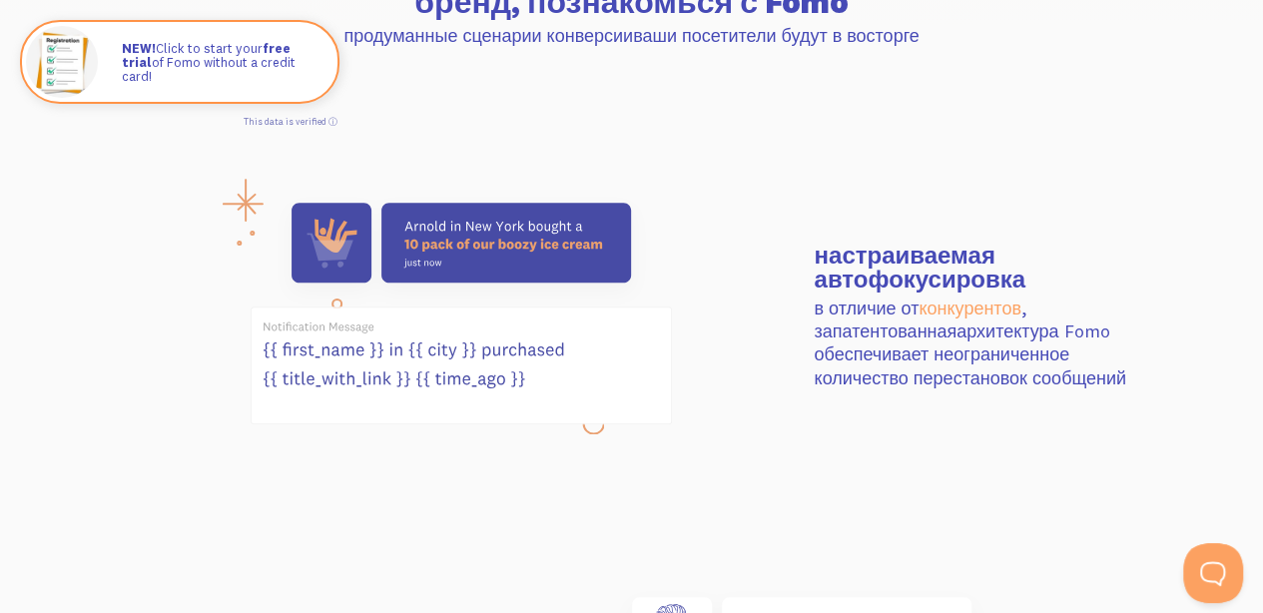
scroll to position [776, 0]
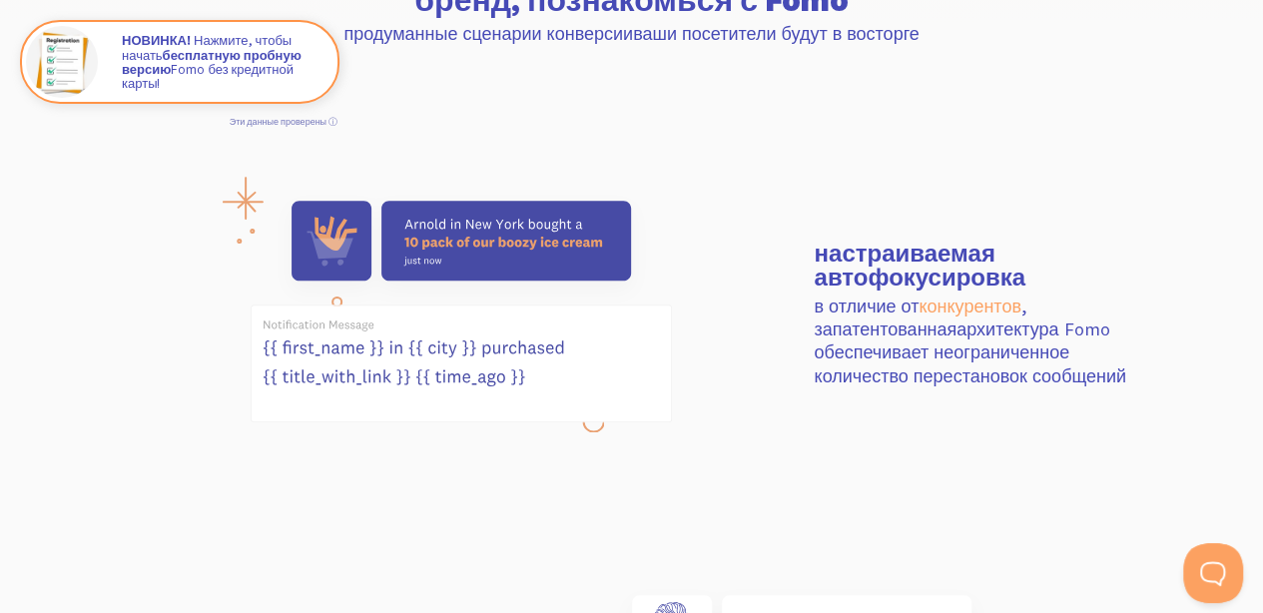
click at [149, 381] on div at bounding box center [461, 314] width 682 height 251
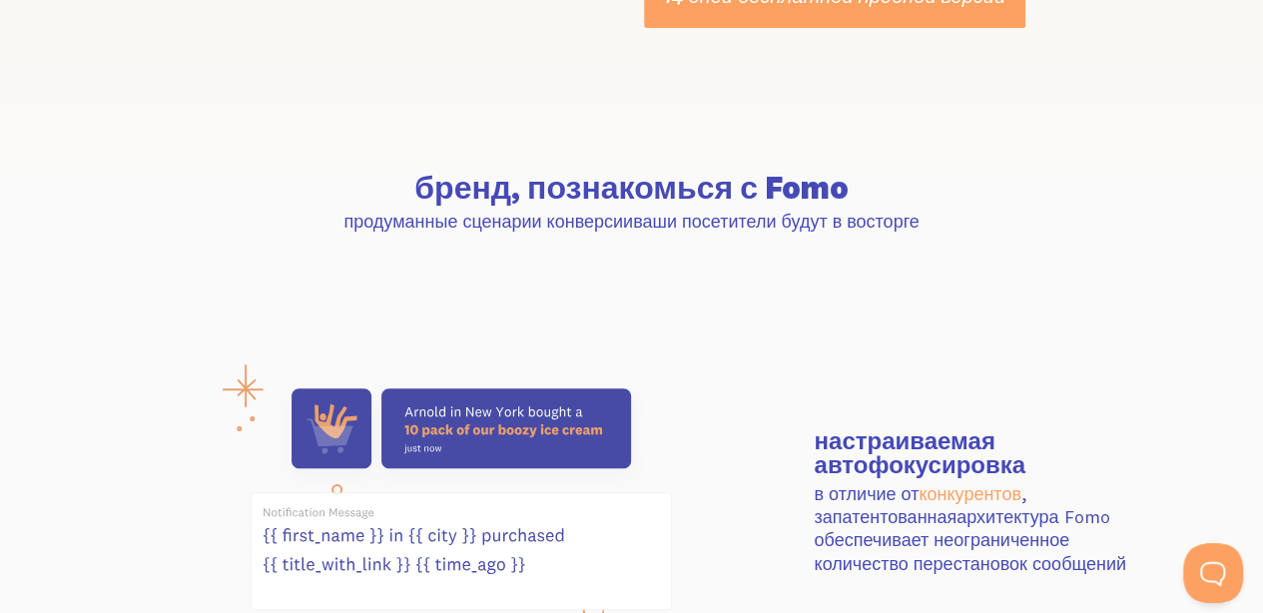
scroll to position [589, 0]
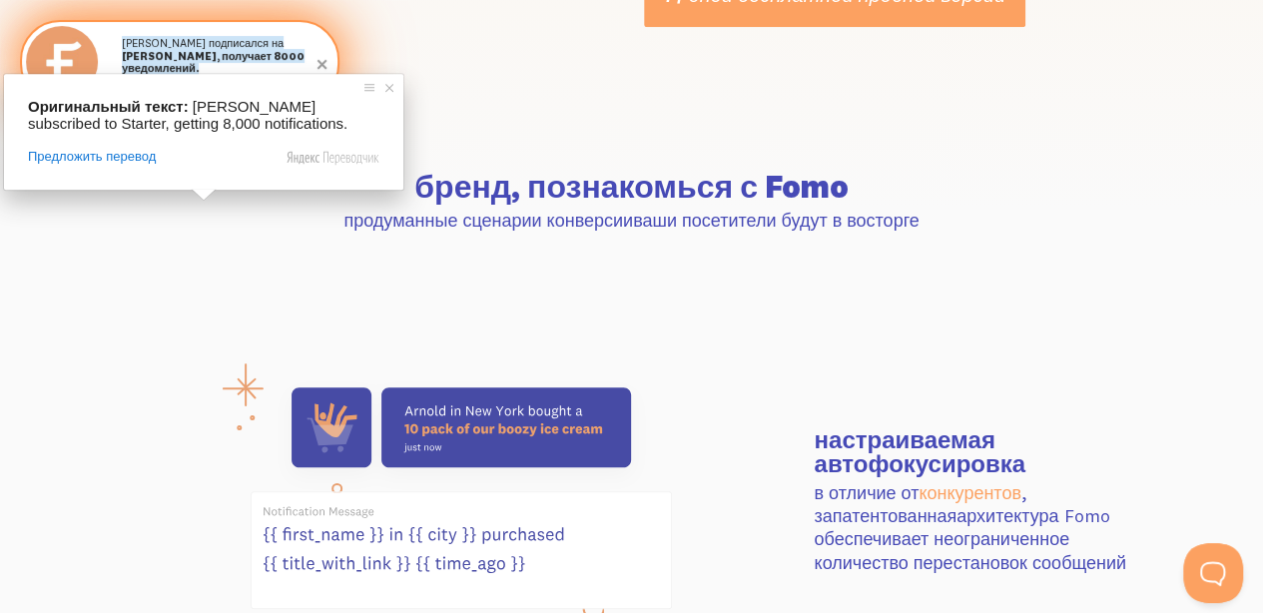
click at [189, 72] on ya-tr-span "Стартер, получает 8000 уведомлений." at bounding box center [213, 62] width 183 height 26
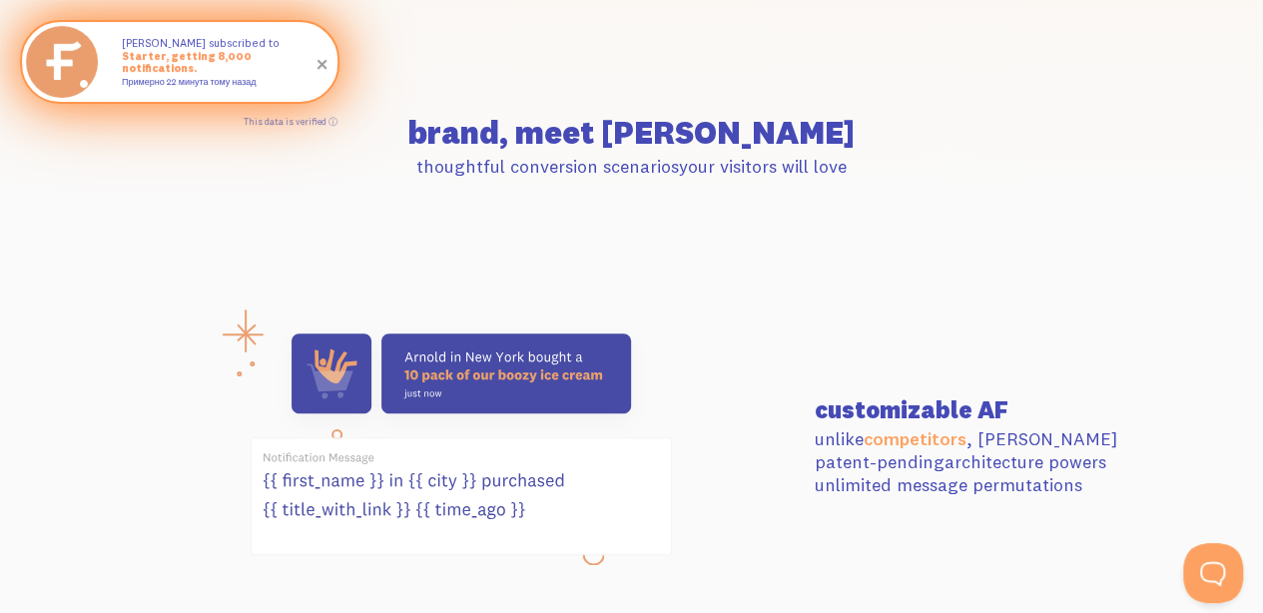
scroll to position [485, 0]
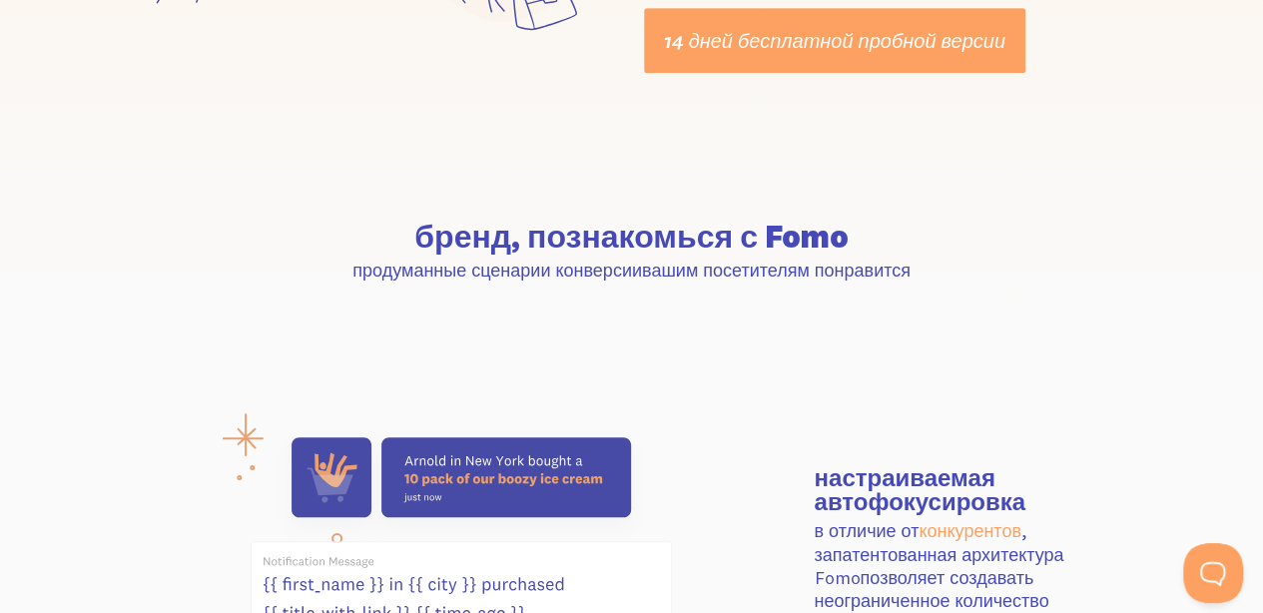
click at [1018, 218] on section "бренд, познакомься с Fomo продуманные сценарии конверсии вашим посетителям понр…" at bounding box center [631, 251] width 1263 height 205
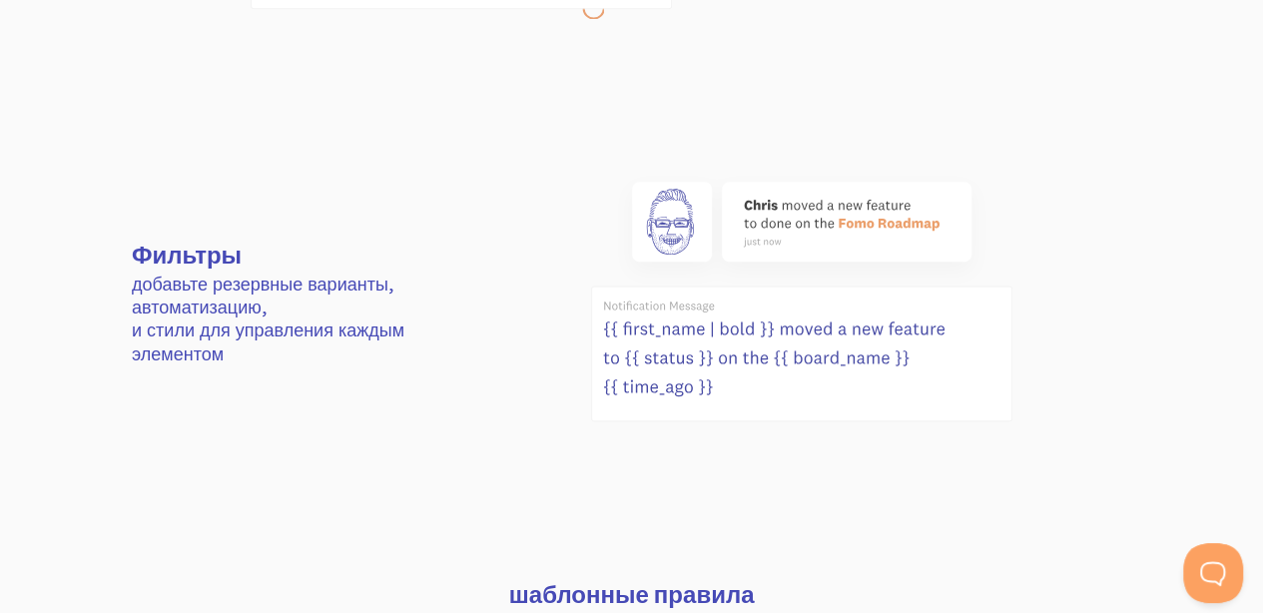
scroll to position [1136, 0]
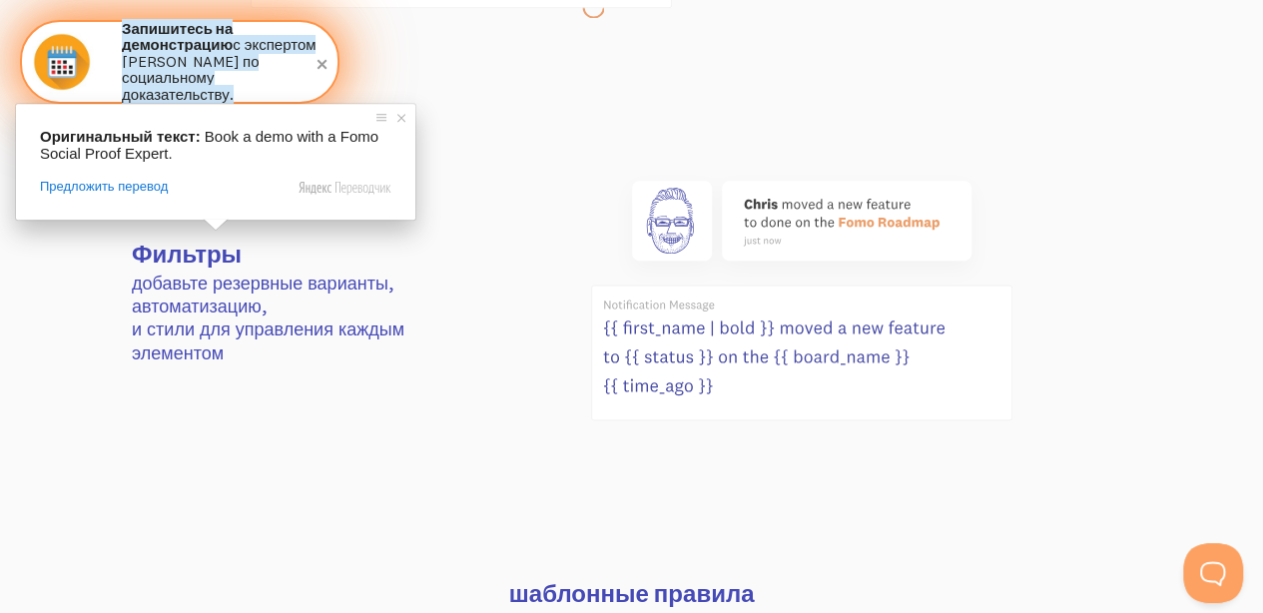
click at [185, 47] on ya-tr-span "Запишитесь на демонстрацию" at bounding box center [177, 37] width 111 height 36
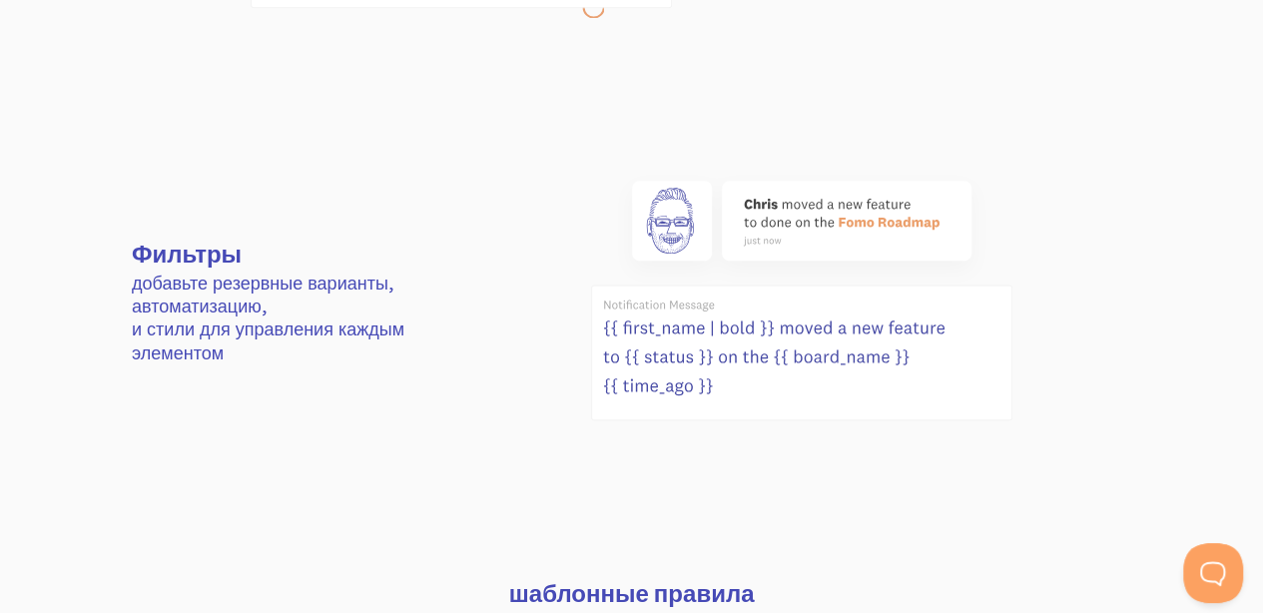
click at [473, 342] on div at bounding box center [802, 303] width 682 height 269
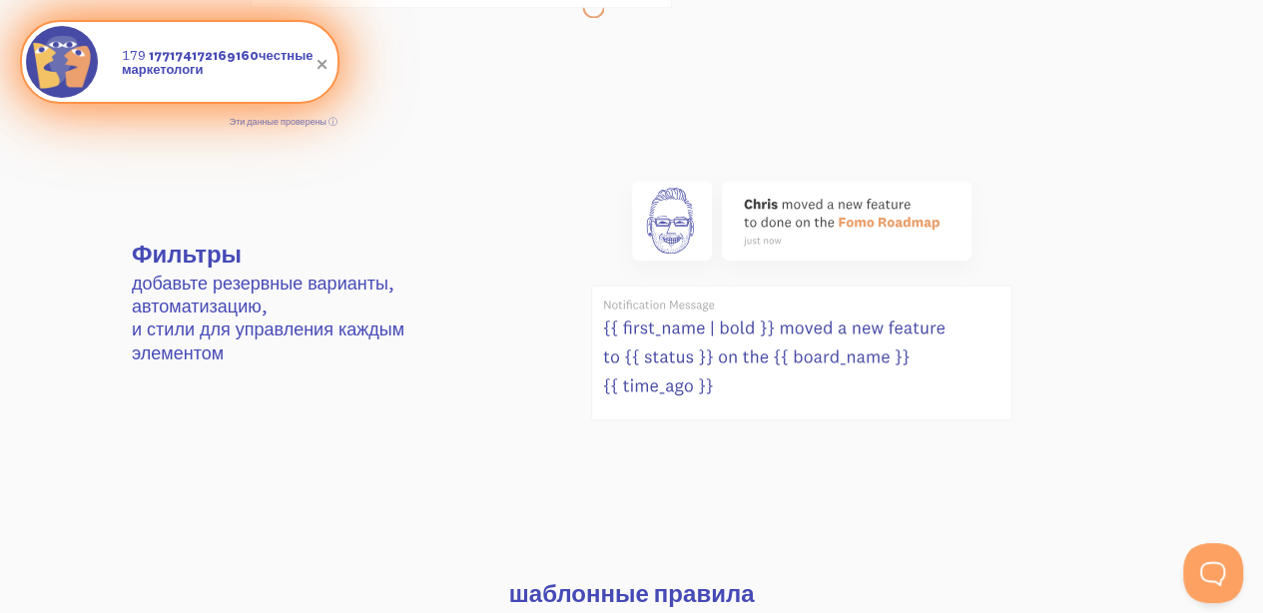
click at [225, 82] on div "179 177174172169160честные маркетологи" at bounding box center [220, 62] width 236 height 80
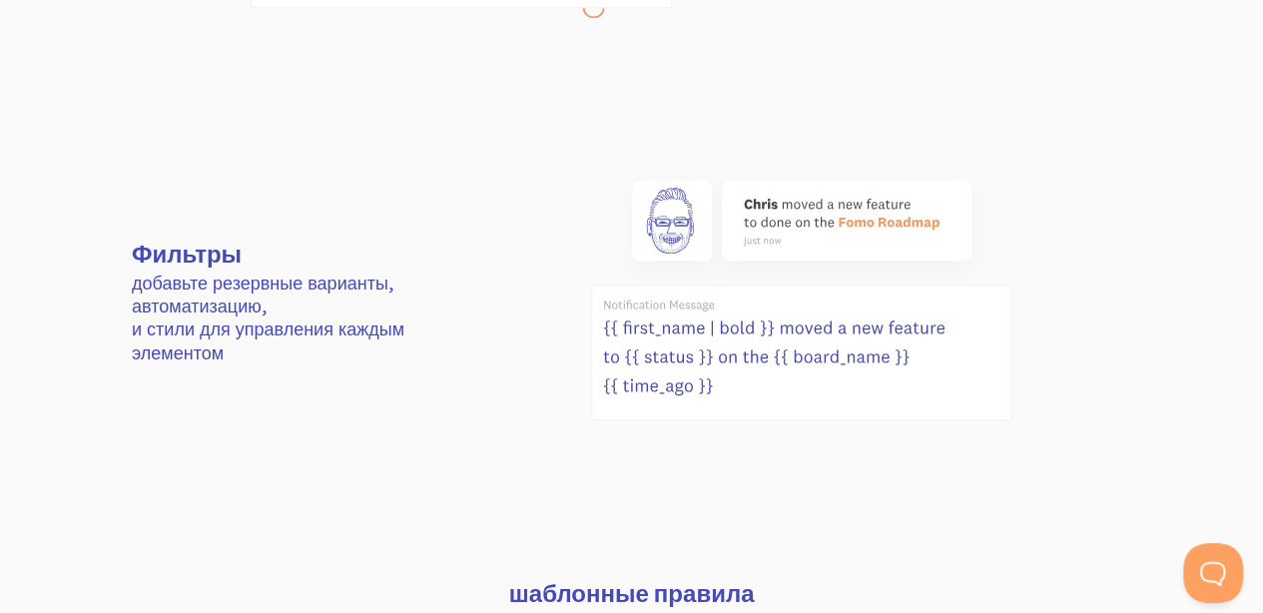
click at [439, 277] on p "добавьте резервные варианты, автоматизацию, и стили для управления каждым элеме…" at bounding box center [290, 319] width 317 height 94
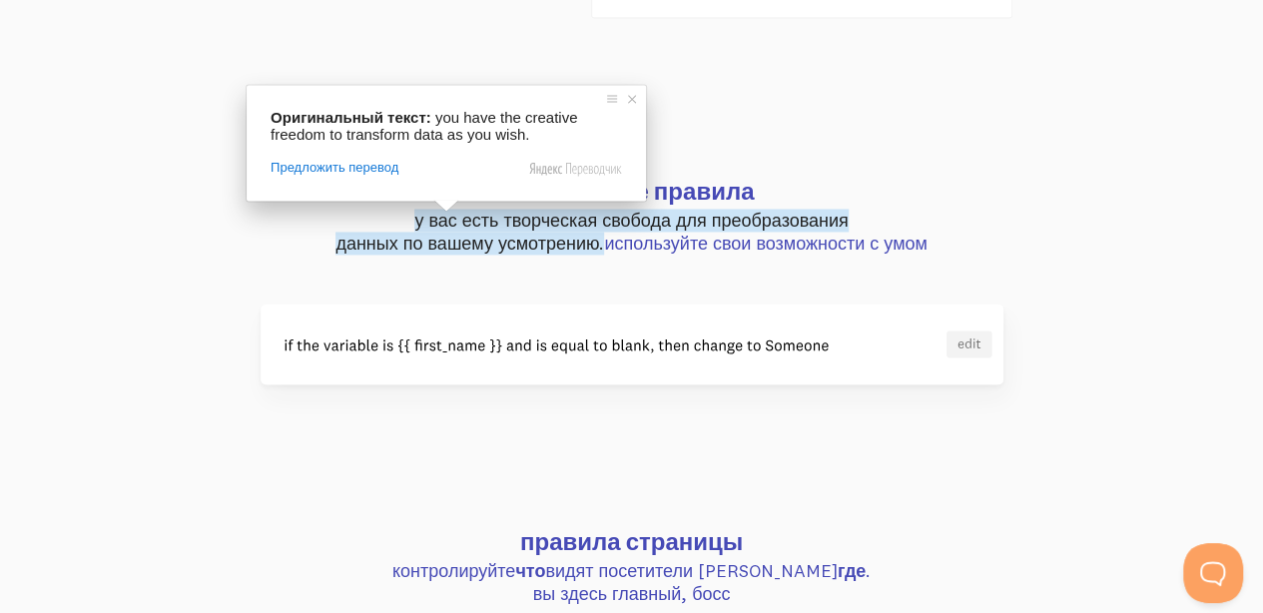
scroll to position [1539, 0]
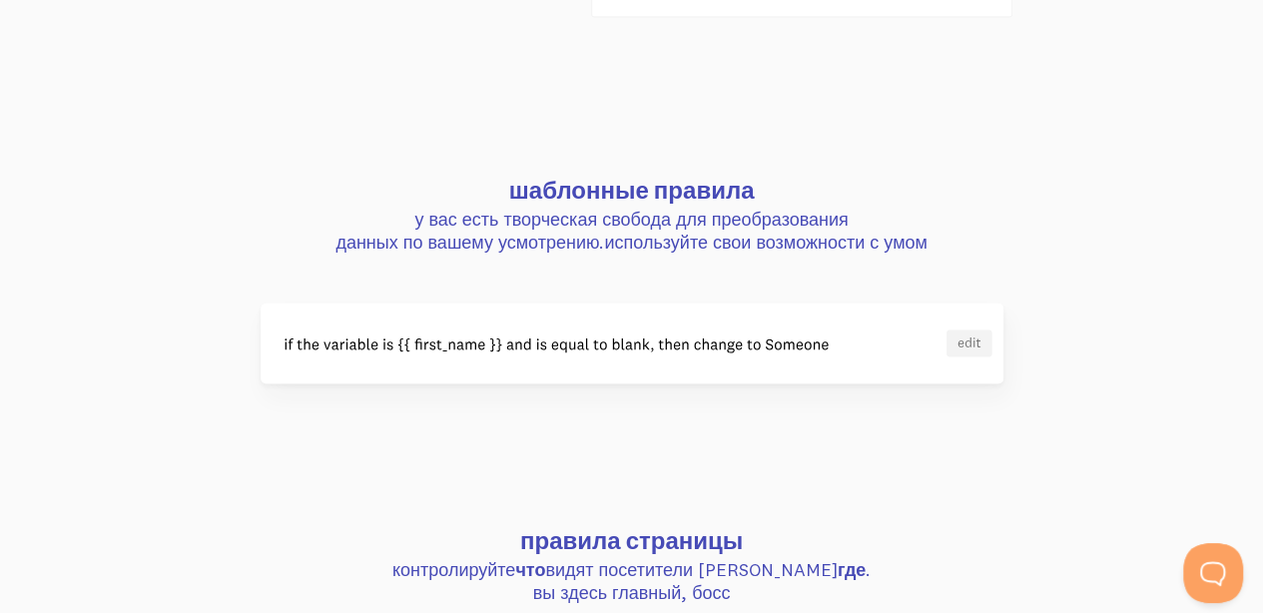
click at [154, 371] on div at bounding box center [631, 342] width 1023 height 81
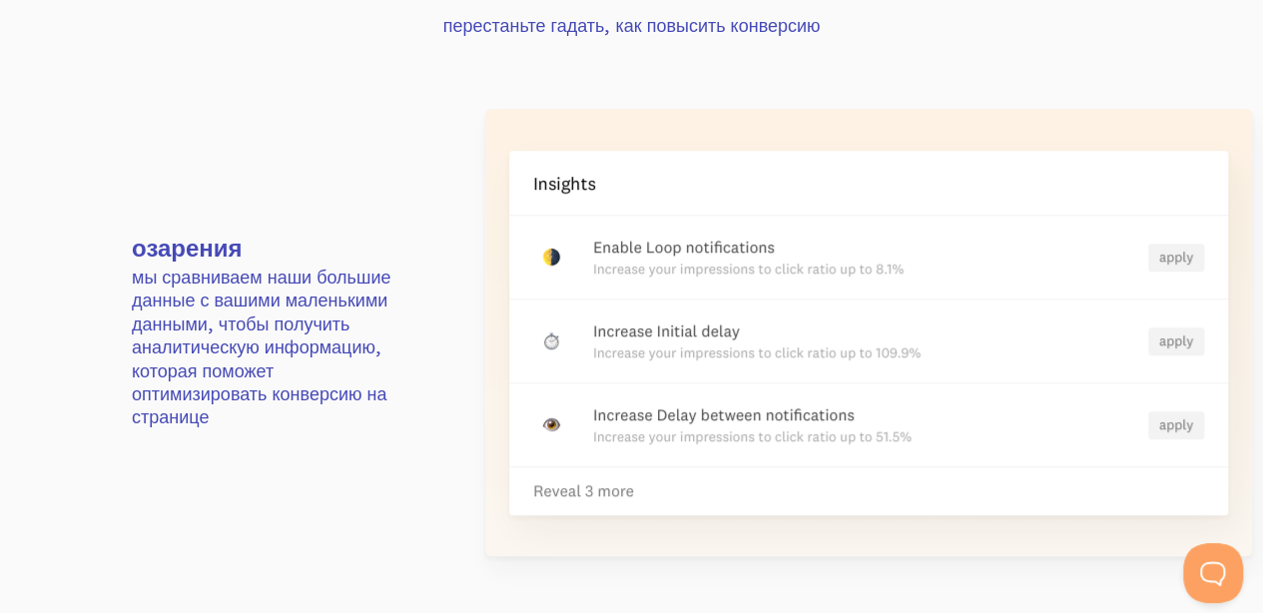
scroll to position [4280, 0]
click at [74, 549] on section "озарения мы сравниваем наши большие данные с вашими маленькими данными, чтобы п…" at bounding box center [631, 331] width 1263 height 591
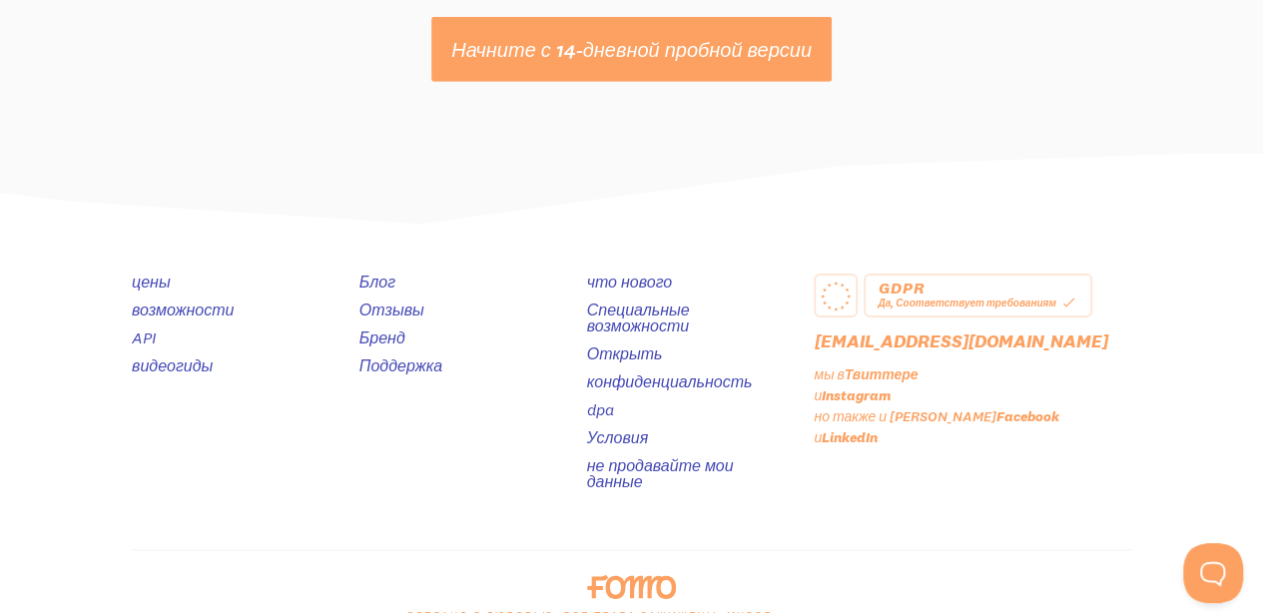
scroll to position [10754, 0]
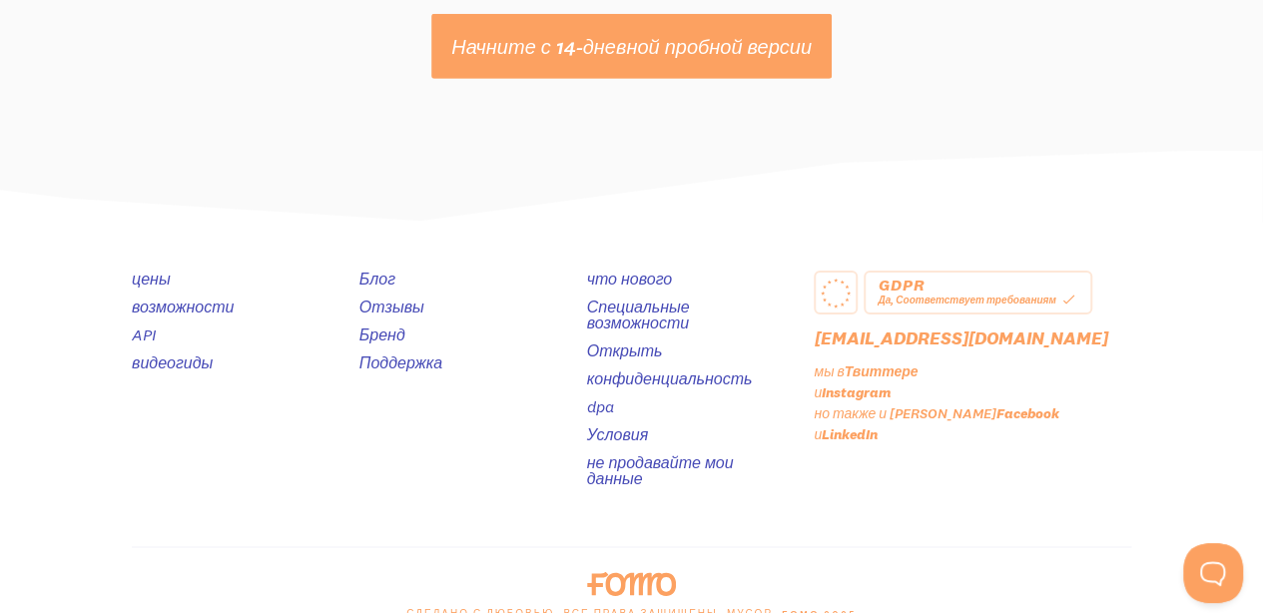
click at [252, 457] on div "цены возможности API видеогиды" at bounding box center [234, 385] width 228 height 228
click at [355, 451] on div "Блог Отзывы Бренд Поддержка" at bounding box center [461, 385] width 228 height 228
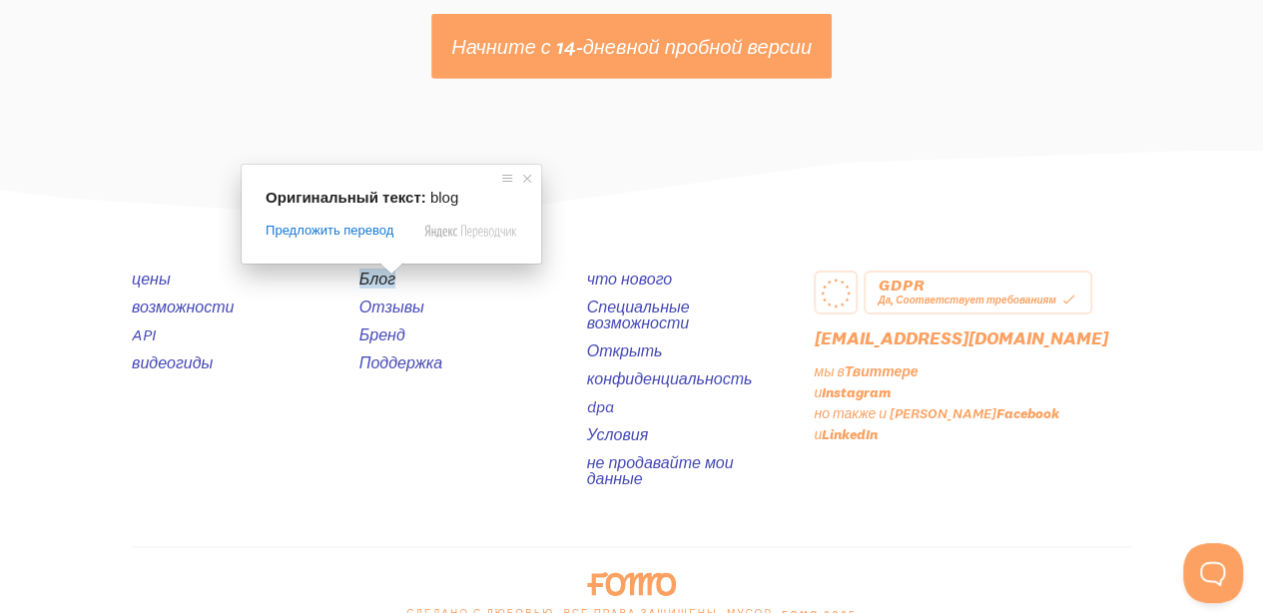
click at [380, 275] on span at bounding box center [391, 269] width 26 height 12
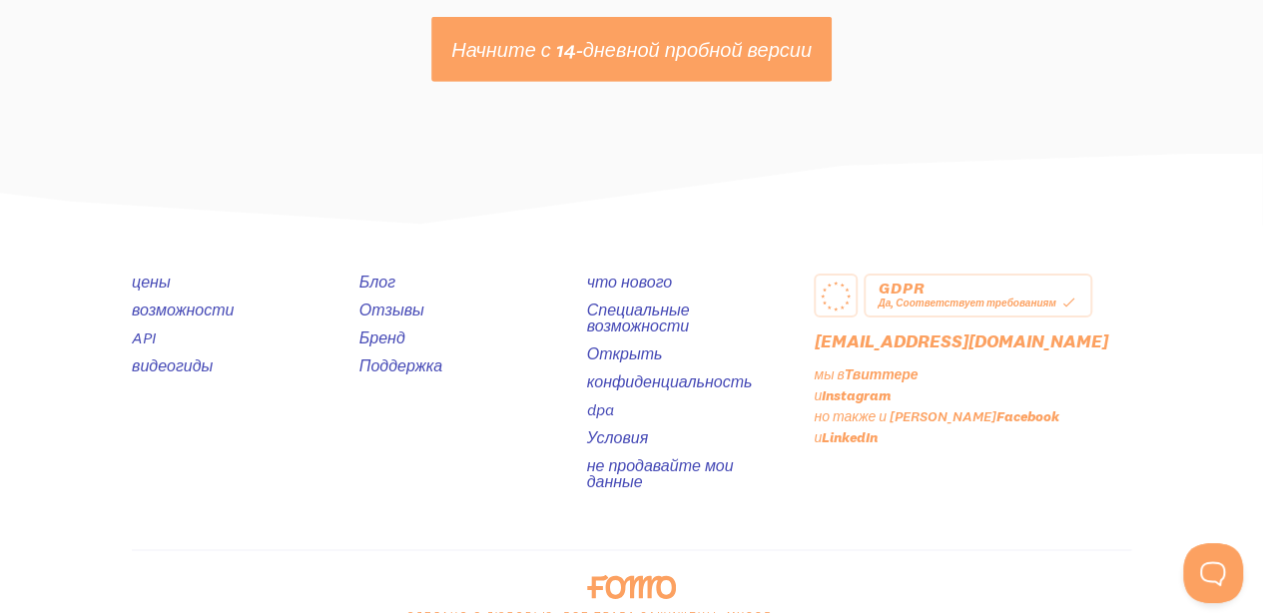
scroll to position [10748, 0]
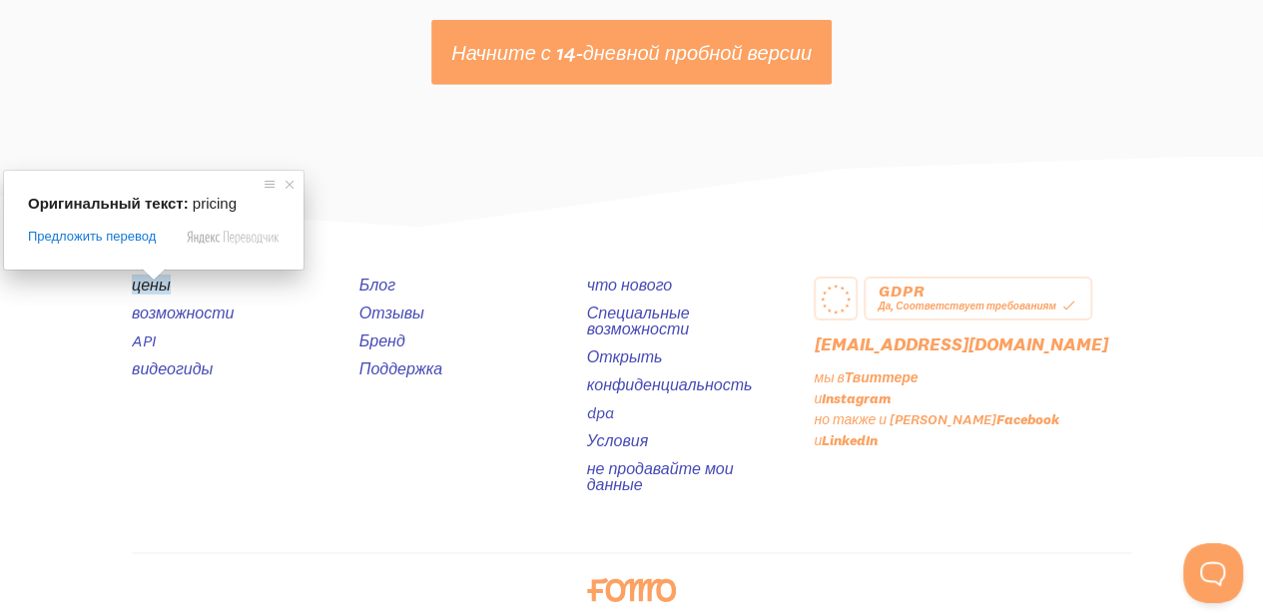
click at [143, 280] on span at bounding box center [154, 275] width 26 height 12
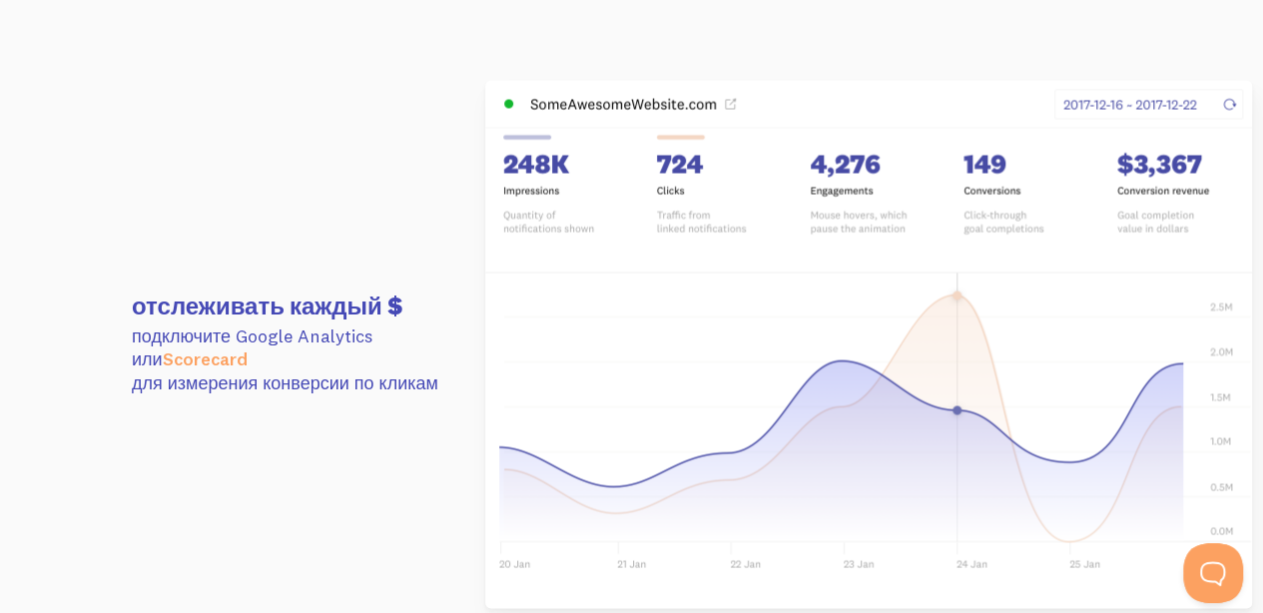
scroll to position [5434, 0]
